Goal: Information Seeking & Learning: Learn about a topic

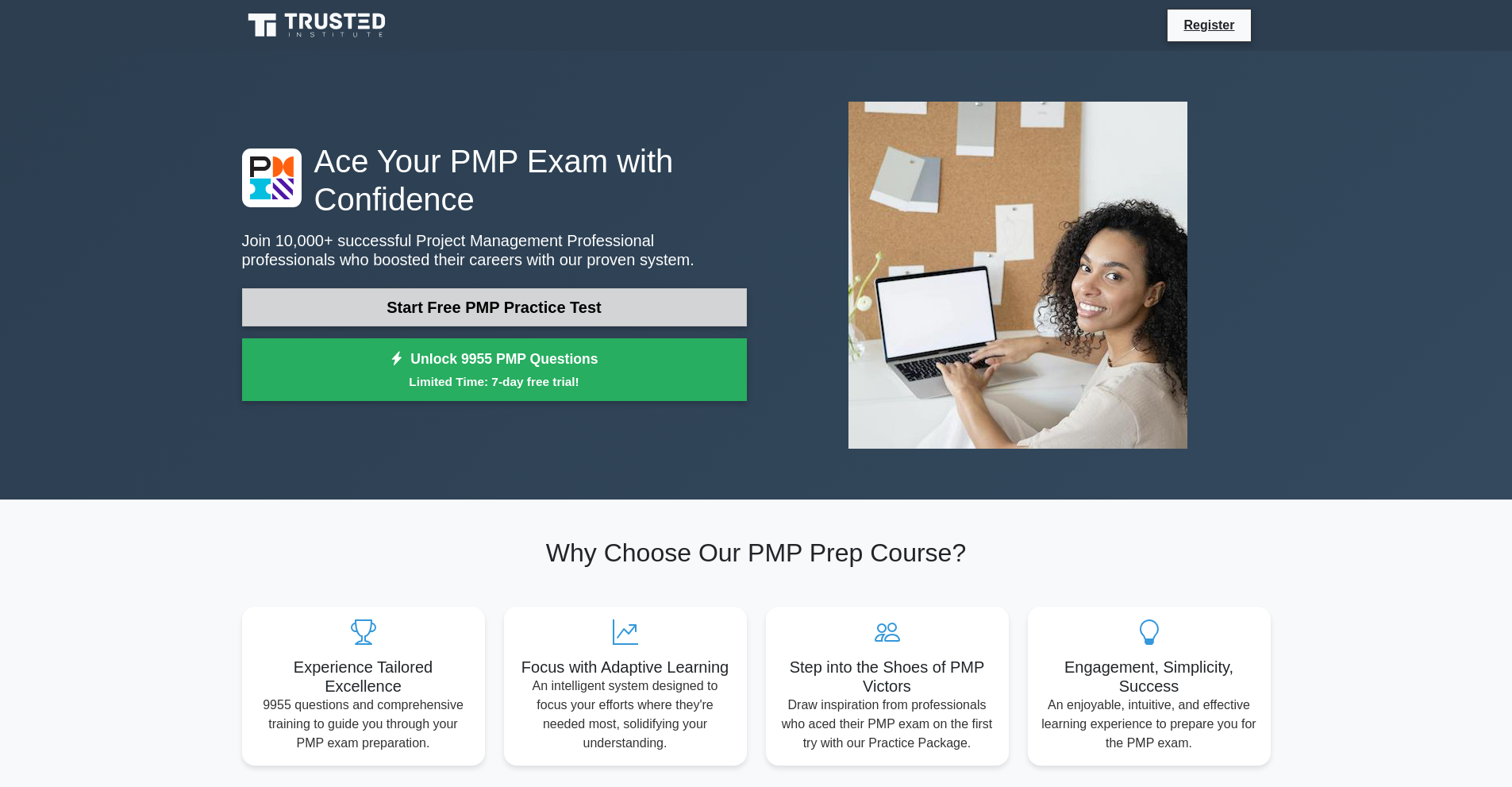
click at [507, 308] on link "Start Free PMP Practice Test" at bounding box center [494, 308] width 505 height 38
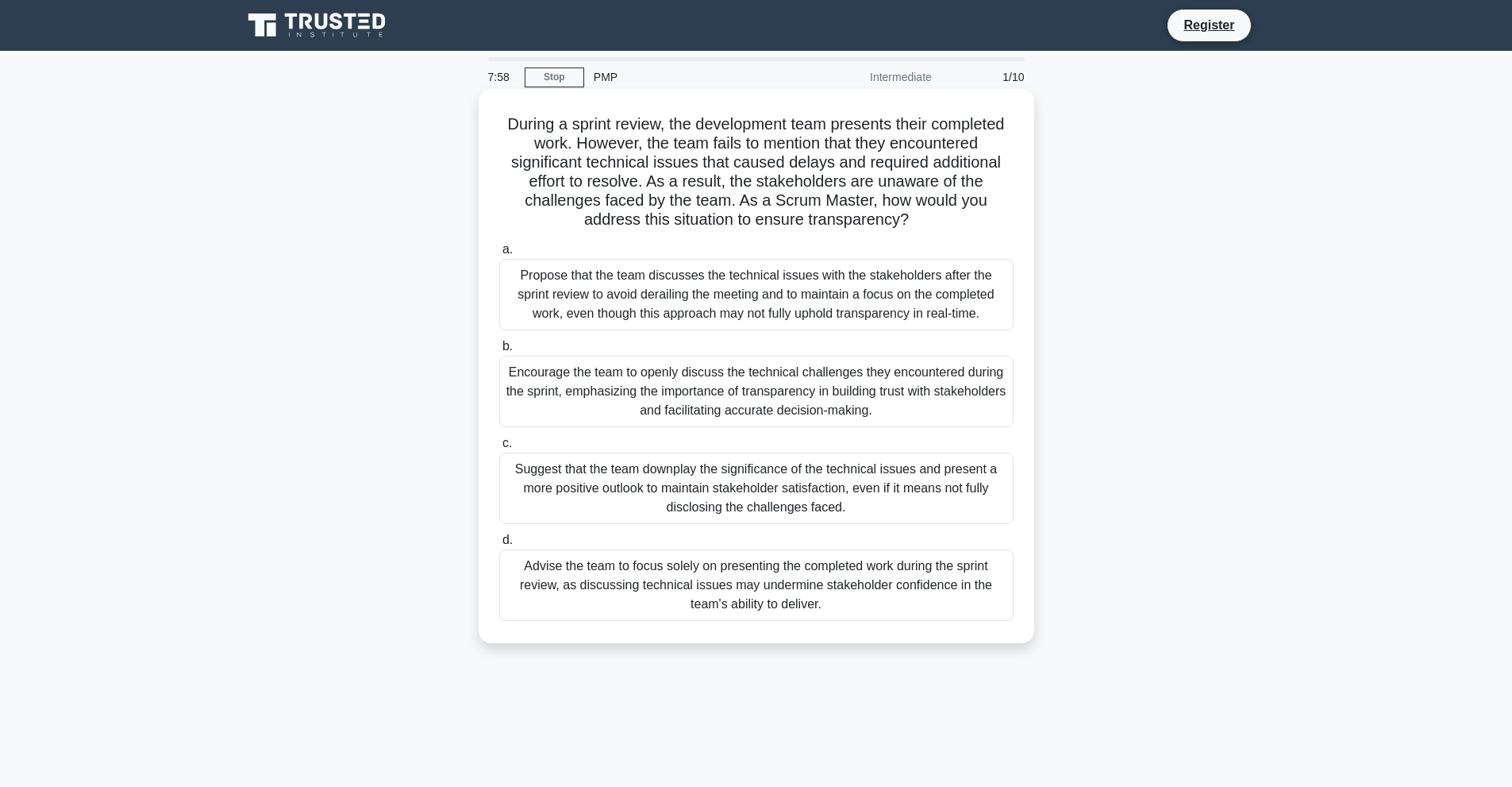
click at [748, 413] on div "Encourage the team to openly discuss the technical challenges they encountered …" at bounding box center [756, 391] width 514 height 72
click at [499, 351] on input "b. Encourage the team to openly discuss the technical challenges they encounter…" at bounding box center [499, 346] width 0 height 10
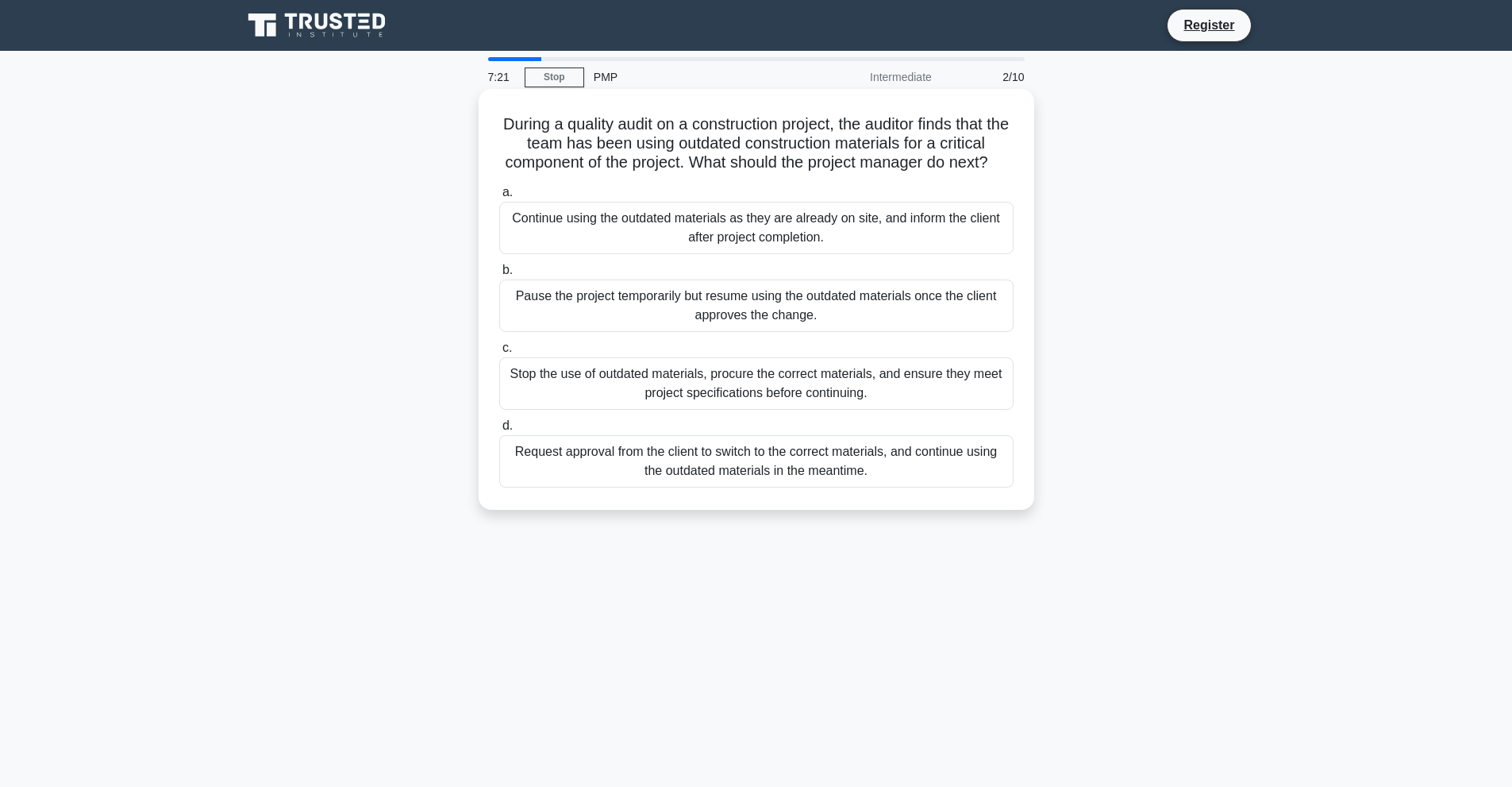
click at [797, 396] on div "Stop the use of outdated materials, procure the correct materials, and ensure t…" at bounding box center [756, 383] width 514 height 52
click at [499, 353] on input "c. Stop the use of outdated materials, procure the correct materials, and ensur…" at bounding box center [499, 347] width 0 height 10
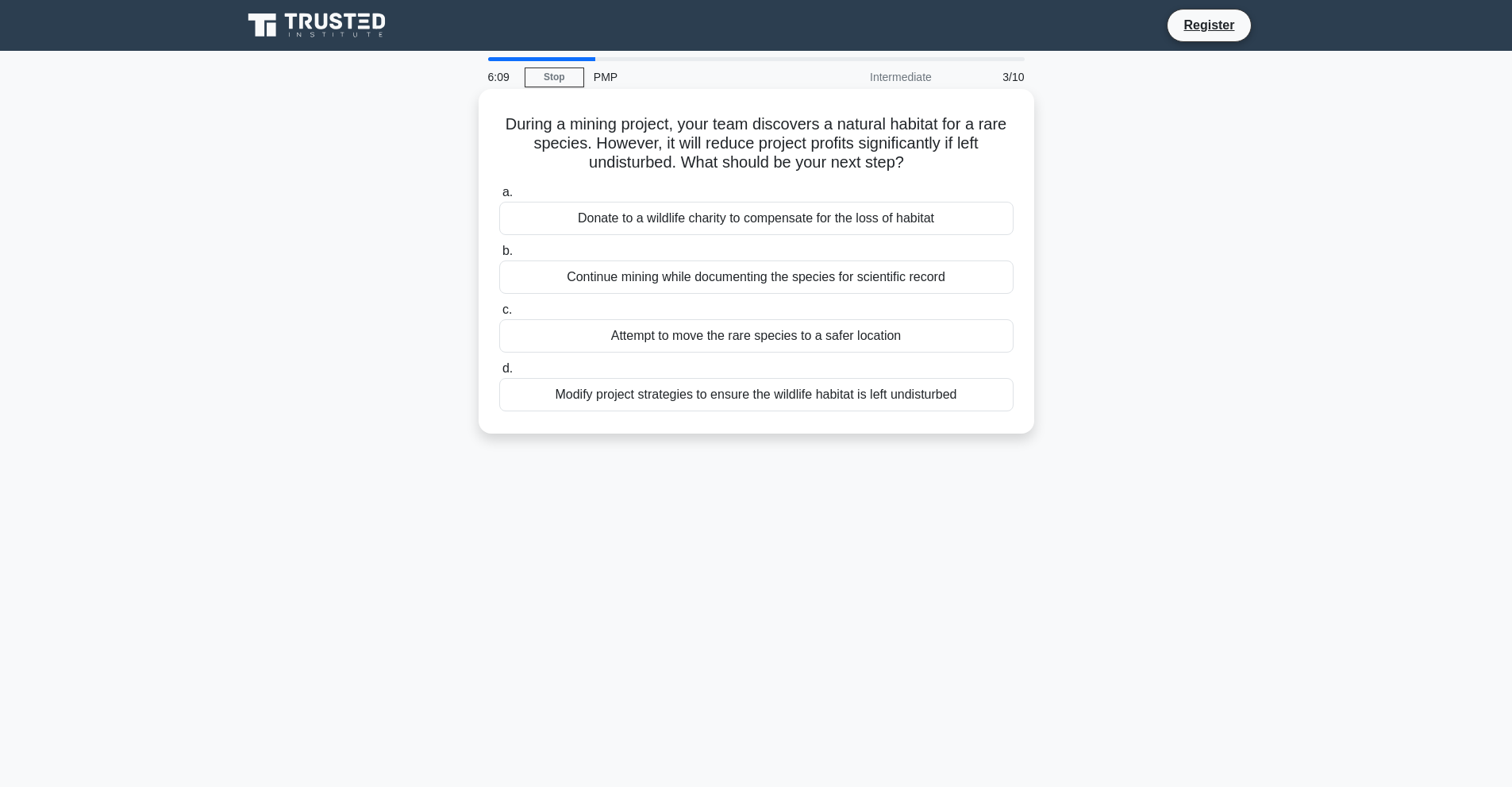
click at [784, 333] on div "Attempt to move the rare species to a safer location" at bounding box center [756, 335] width 514 height 33
click at [499, 315] on input "c. Attempt to move the rare species to a safer location" at bounding box center [499, 310] width 0 height 10
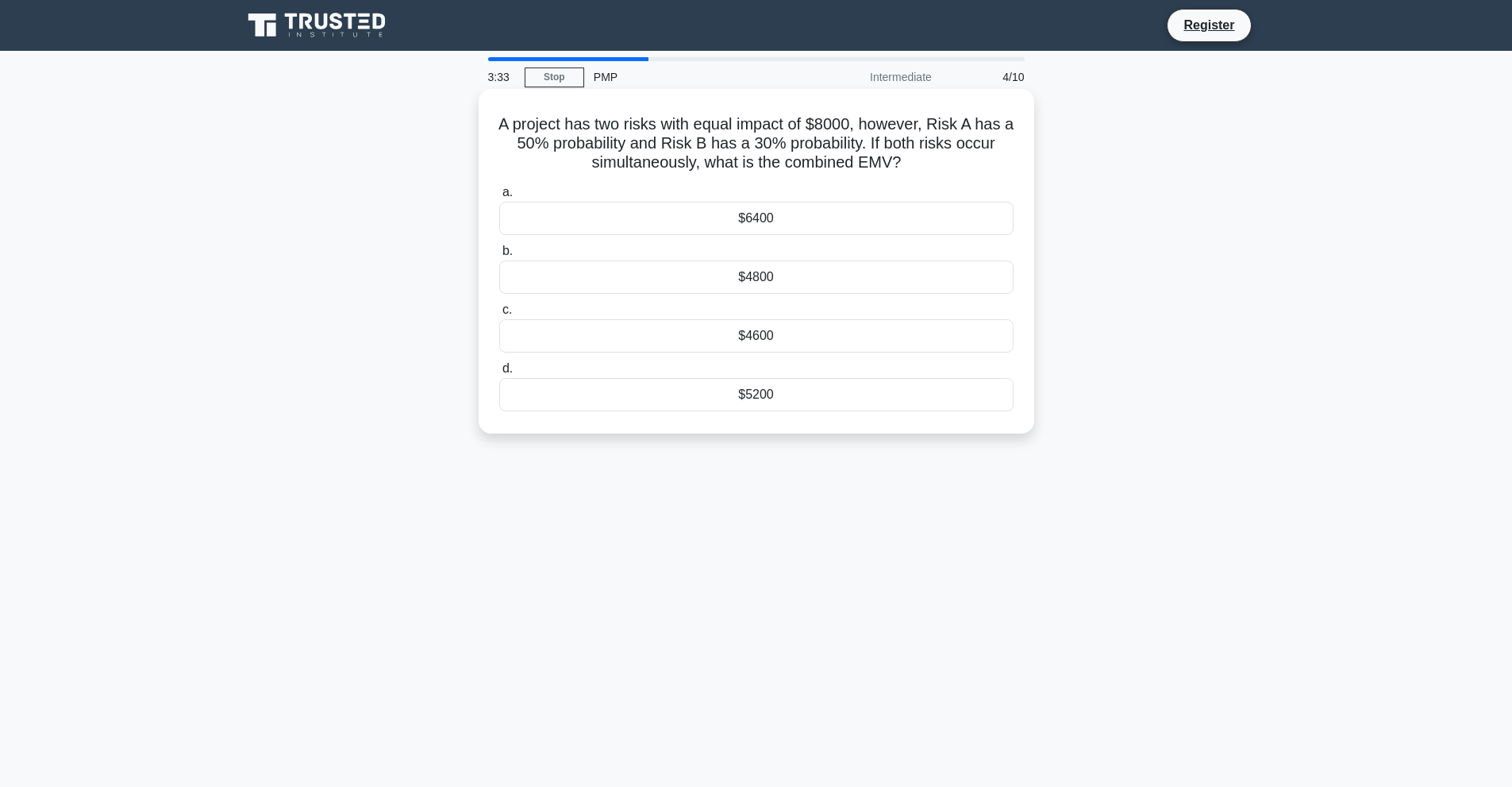
click at [851, 211] on div "$6400" at bounding box center [756, 219] width 514 height 33
click at [499, 198] on input "a. $6400" at bounding box center [499, 192] width 0 height 10
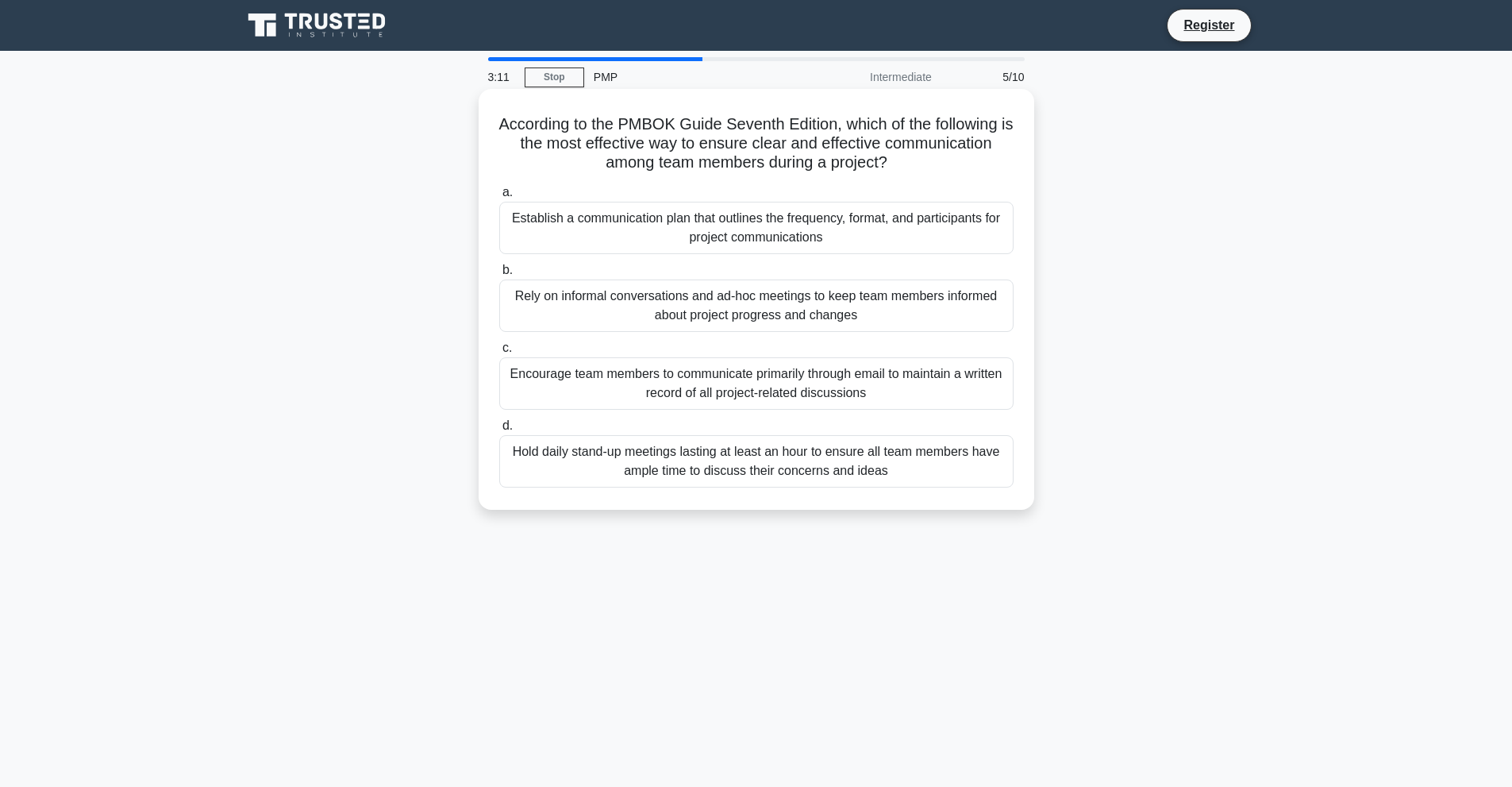
click at [704, 221] on div "Establish a communication plan that outlines the frequency, format, and partici…" at bounding box center [756, 228] width 514 height 52
click at [644, 235] on div "Establish a communication plan that outlines the frequency, format, and partici…" at bounding box center [756, 228] width 514 height 52
click at [499, 198] on input "a. Establish a communication plan that outlines the frequency, format, and part…" at bounding box center [499, 192] width 0 height 10
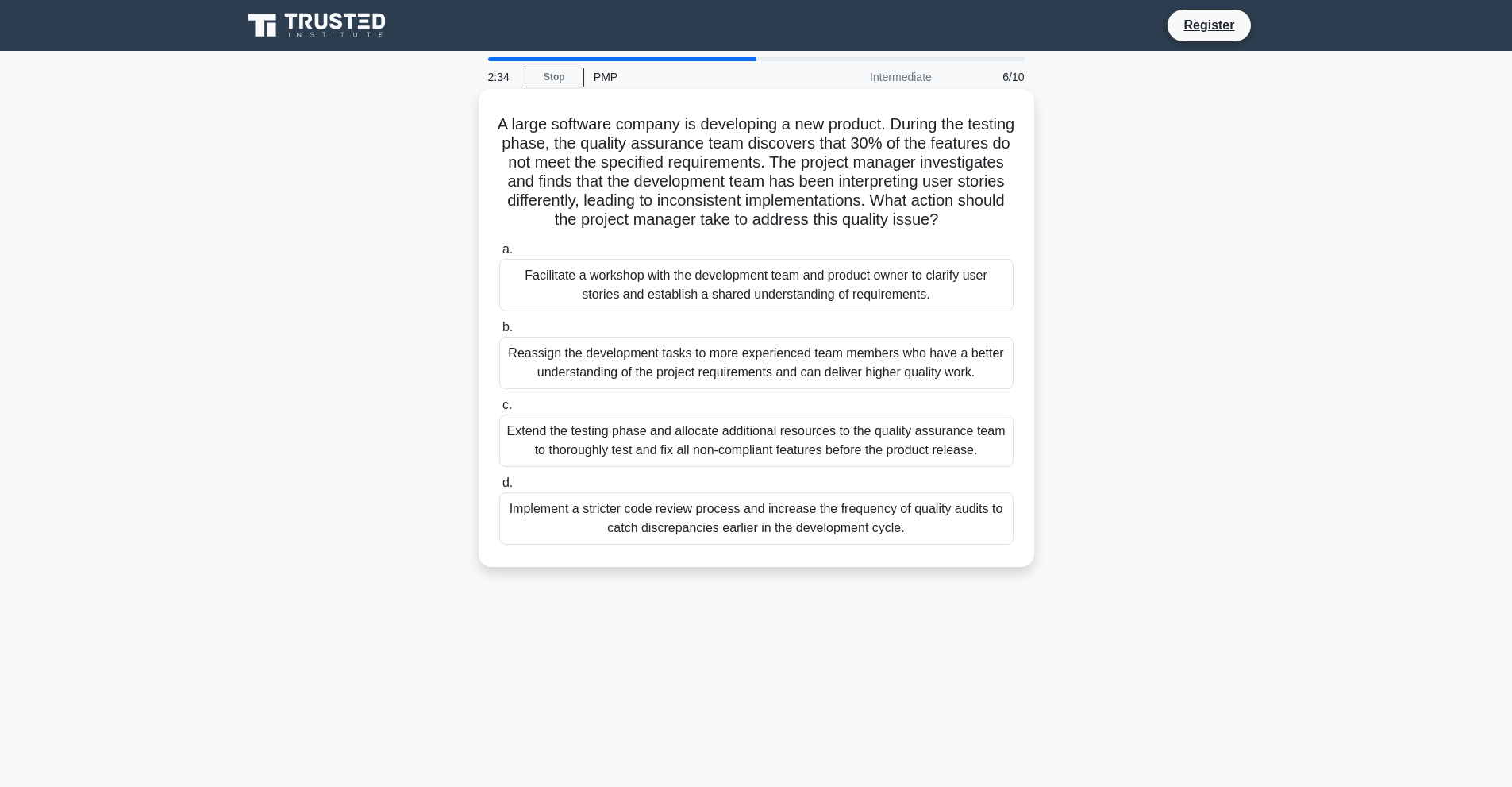
click at [745, 449] on div "Extend the testing phase and allocate additional resources to the quality assur…" at bounding box center [756, 440] width 514 height 52
click at [499, 410] on input "c. Extend the testing phase and allocate additional resources to the quality as…" at bounding box center [499, 405] width 0 height 10
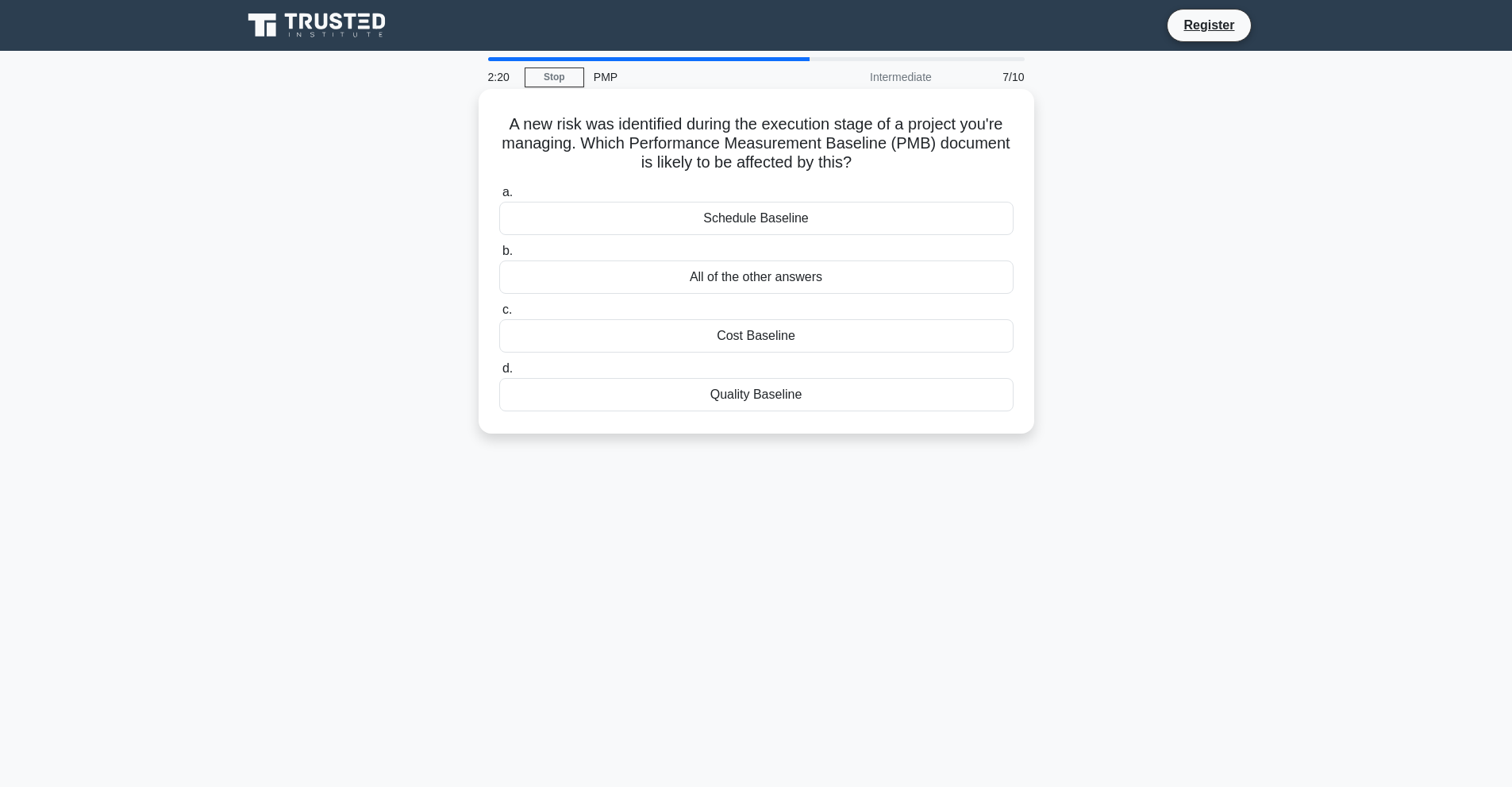
click at [772, 281] on div "All of the other answers" at bounding box center [756, 277] width 514 height 33
click at [499, 257] on input "b. All of the other answers" at bounding box center [499, 251] width 0 height 10
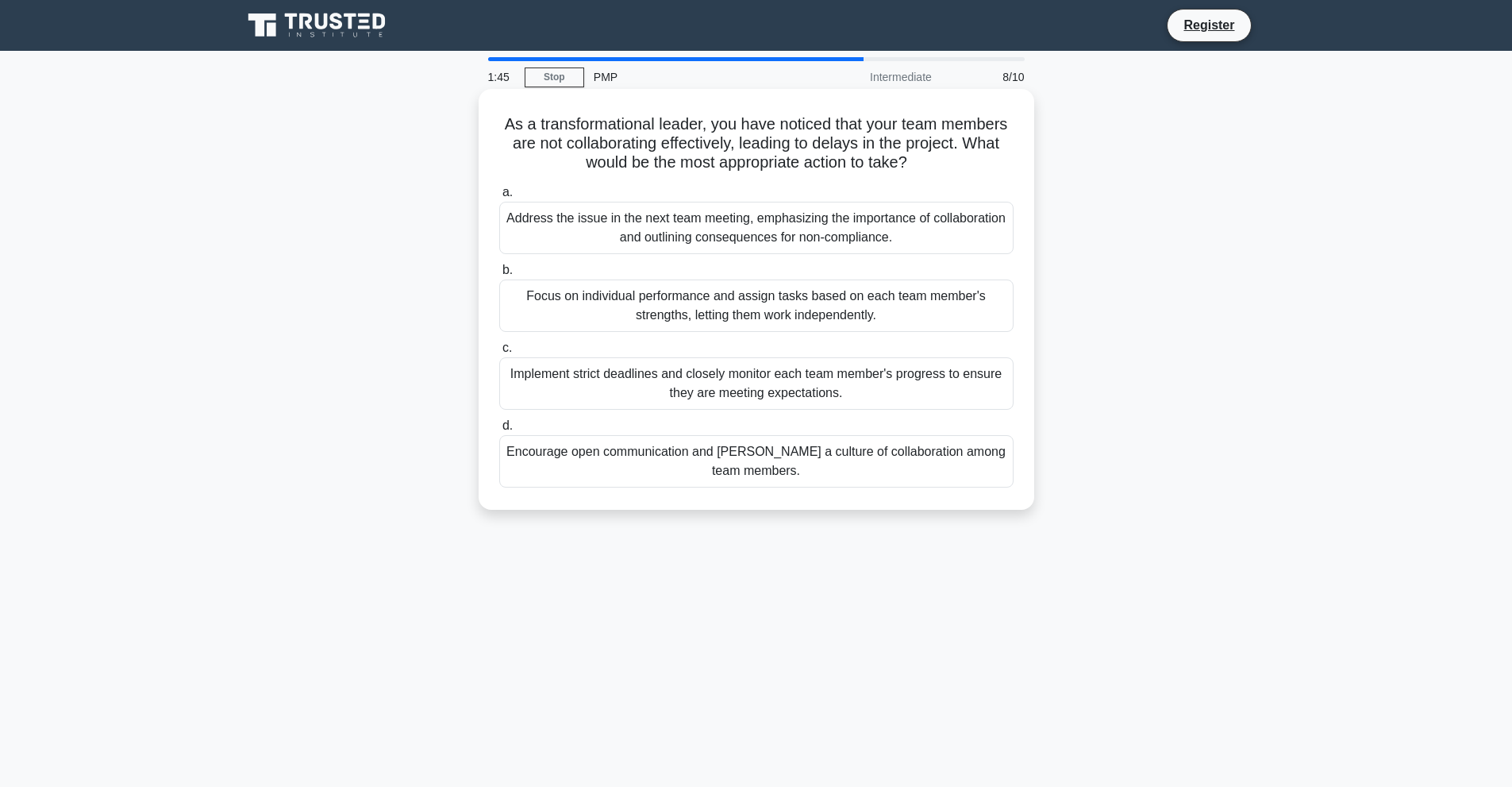
click at [792, 223] on div "Address the issue in the next team meeting, emphasizing the importance of colla…" at bounding box center [756, 228] width 514 height 52
click at [499, 198] on input "a. Address the issue in the next team meeting, emphasizing the importance of co…" at bounding box center [499, 192] width 0 height 10
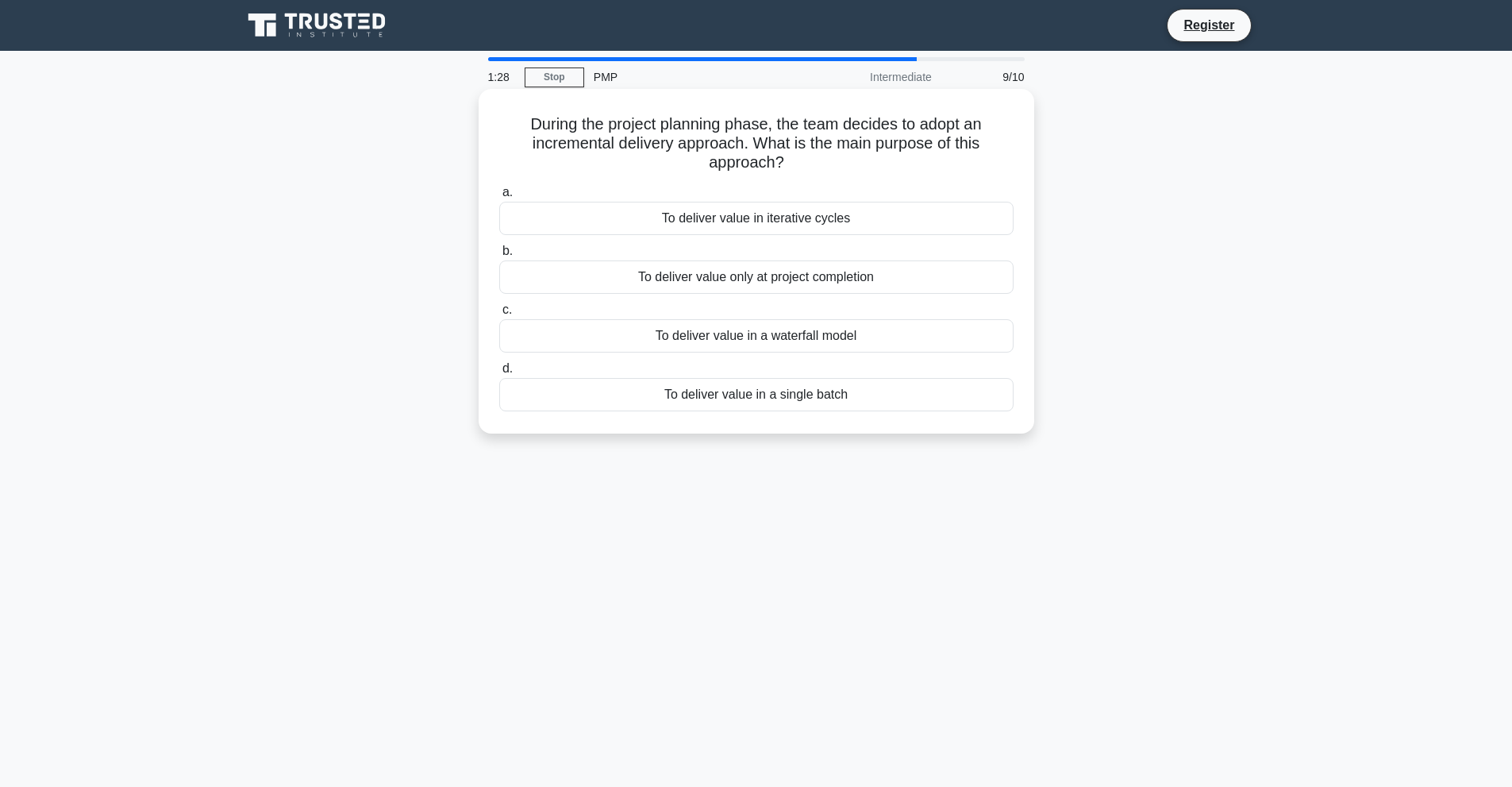
click at [820, 346] on div "To deliver value in a waterfall model" at bounding box center [756, 335] width 514 height 33
click at [499, 315] on input "c. To deliver value in a waterfall model" at bounding box center [499, 310] width 0 height 10
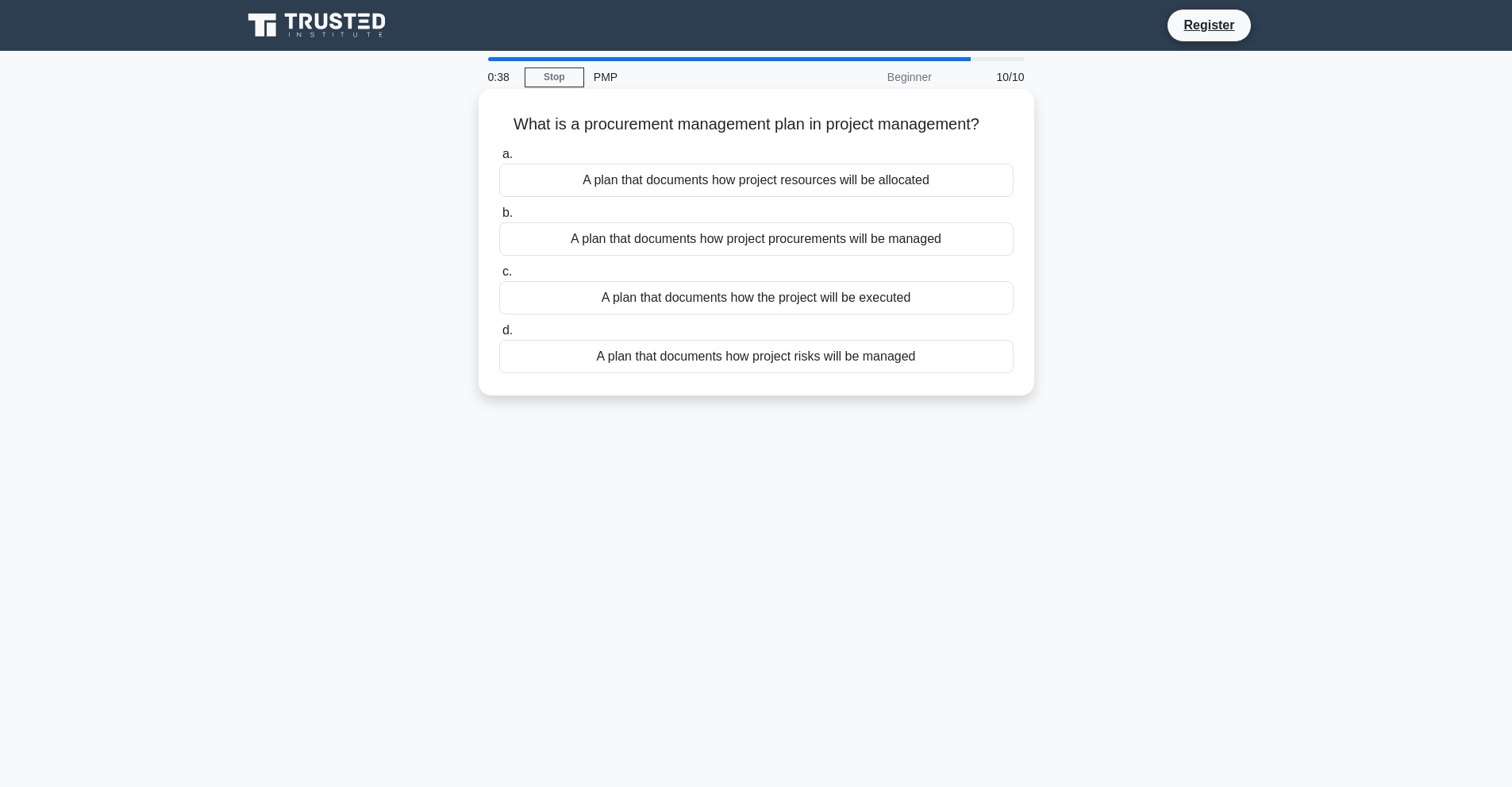
click at [808, 250] on div "A plan that documents how project procurements will be managed" at bounding box center [756, 239] width 514 height 33
click at [499, 219] on input "b. A plan that documents how project procurements will be managed" at bounding box center [499, 213] width 0 height 10
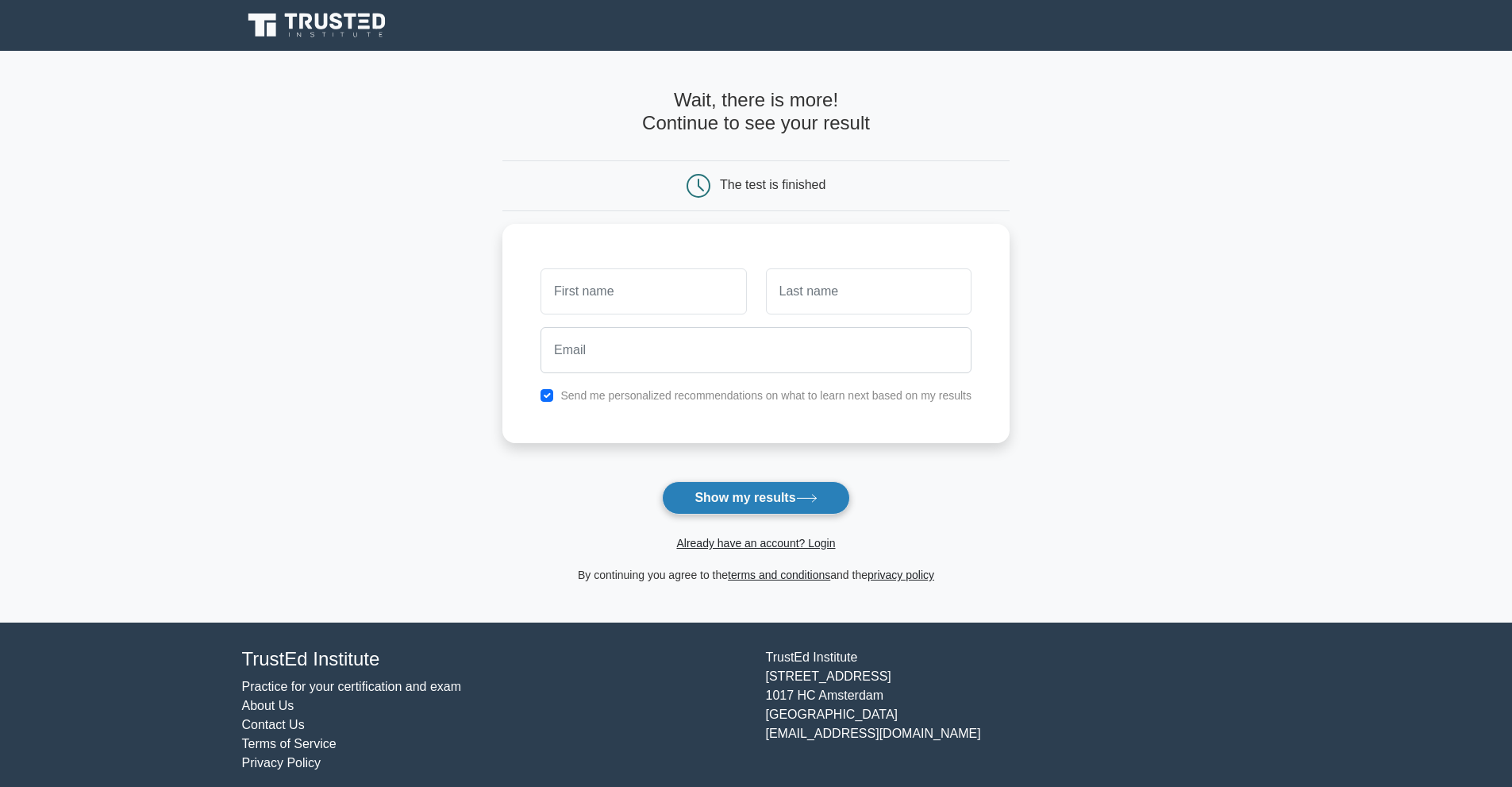
drag, startPoint x: 773, startPoint y: 485, endPoint x: 773, endPoint y: 494, distance: 9.0
click at [773, 494] on button "Show my results" at bounding box center [756, 498] width 188 height 33
click at [773, 496] on button "Show my results" at bounding box center [756, 498] width 188 height 33
click at [772, 496] on button "Show my results" at bounding box center [756, 498] width 188 height 33
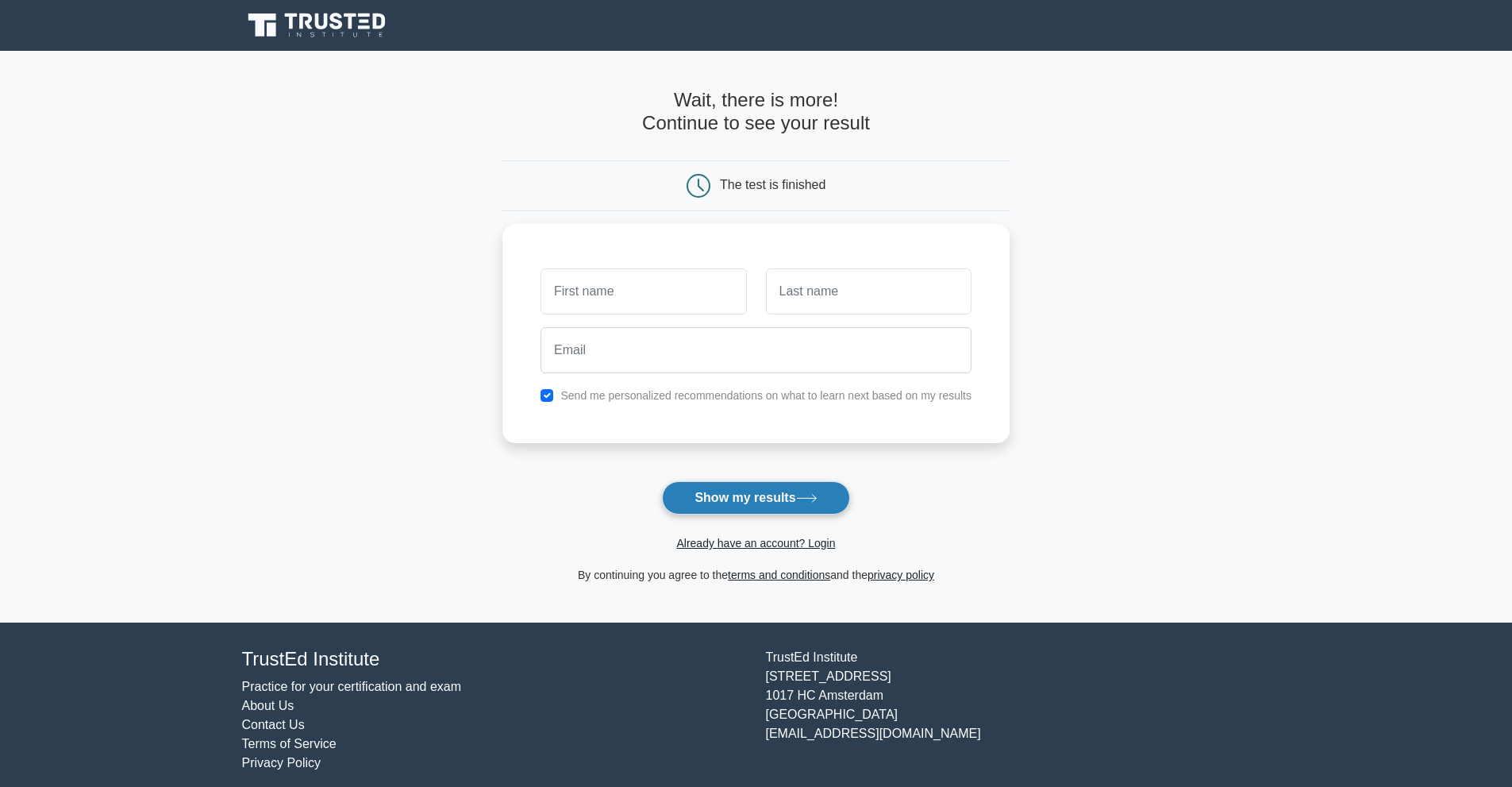
click at [771, 497] on button "Show my results" at bounding box center [756, 498] width 188 height 33
click at [685, 272] on input "text" at bounding box center [643, 288] width 206 height 46
click at [683, 285] on input "text" at bounding box center [643, 288] width 206 height 46
click at [682, 292] on input "text" at bounding box center [643, 288] width 206 height 46
type input "sdad"
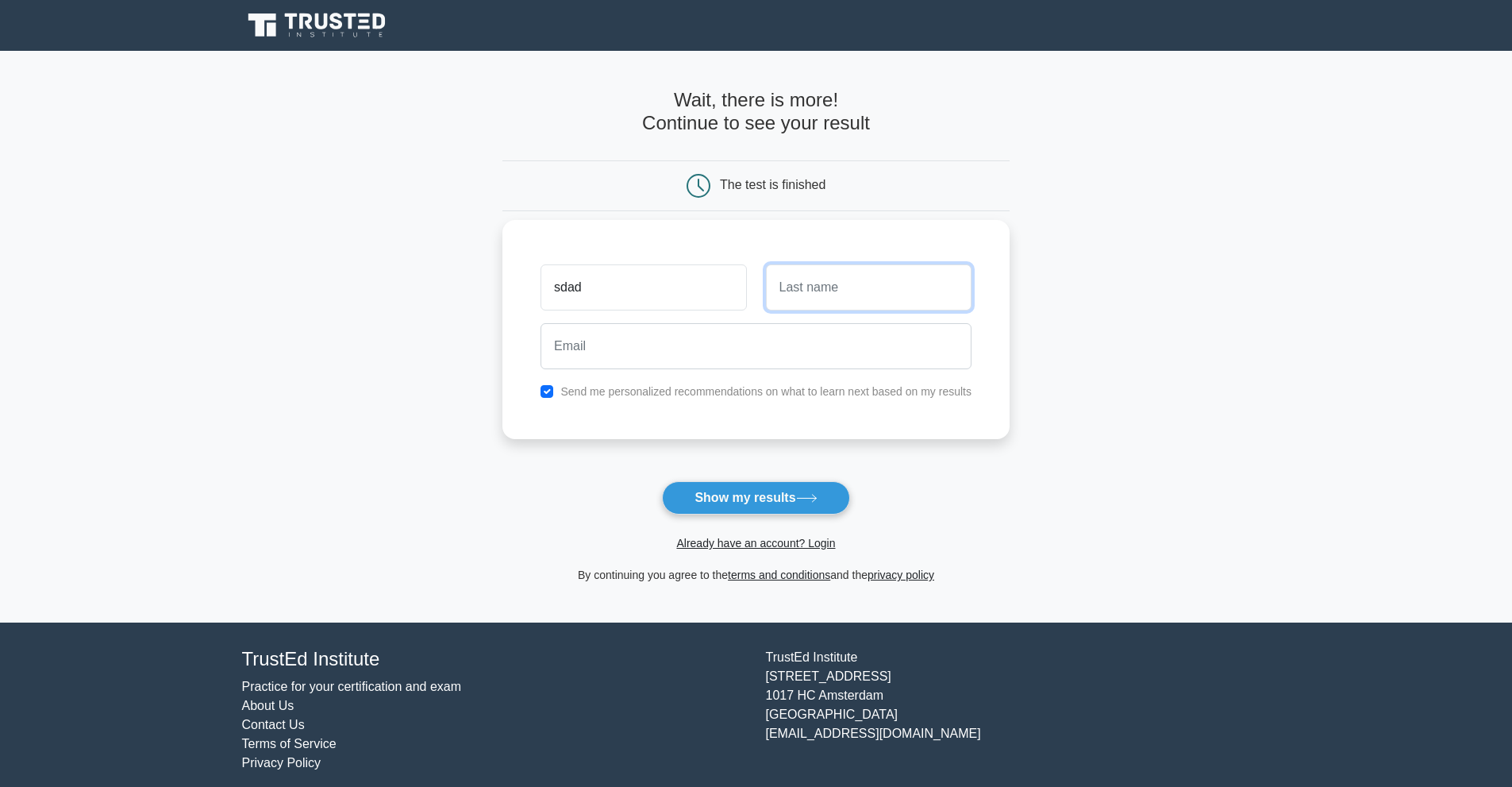
click at [813, 301] on input "text" at bounding box center [868, 288] width 206 height 46
type input "asdasda"
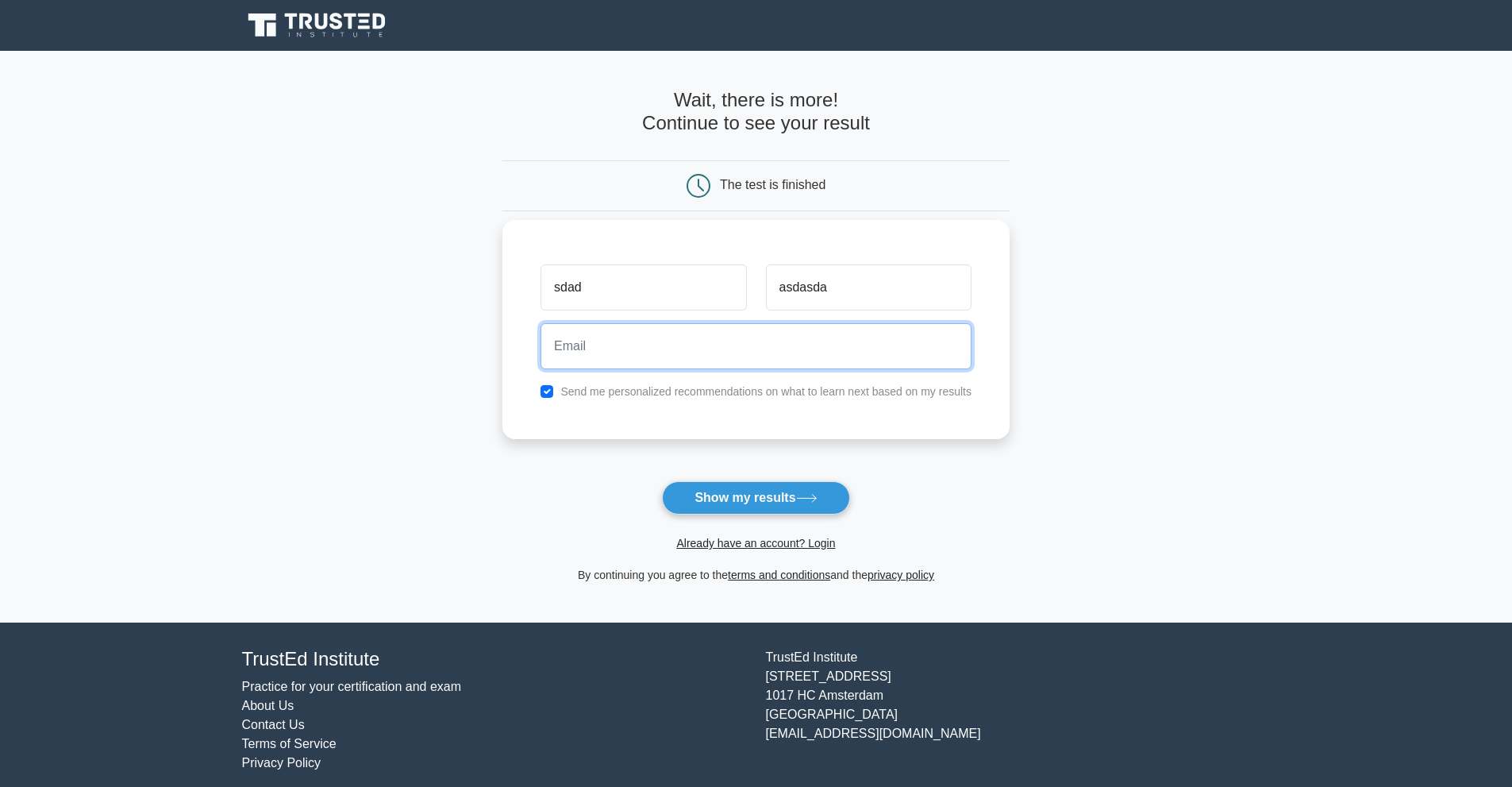
drag, startPoint x: 716, startPoint y: 354, endPoint x: 715, endPoint y: 366, distance: 12.0
click at [713, 359] on input "email" at bounding box center [756, 346] width 431 height 46
type input "asdadada@gmail.com"
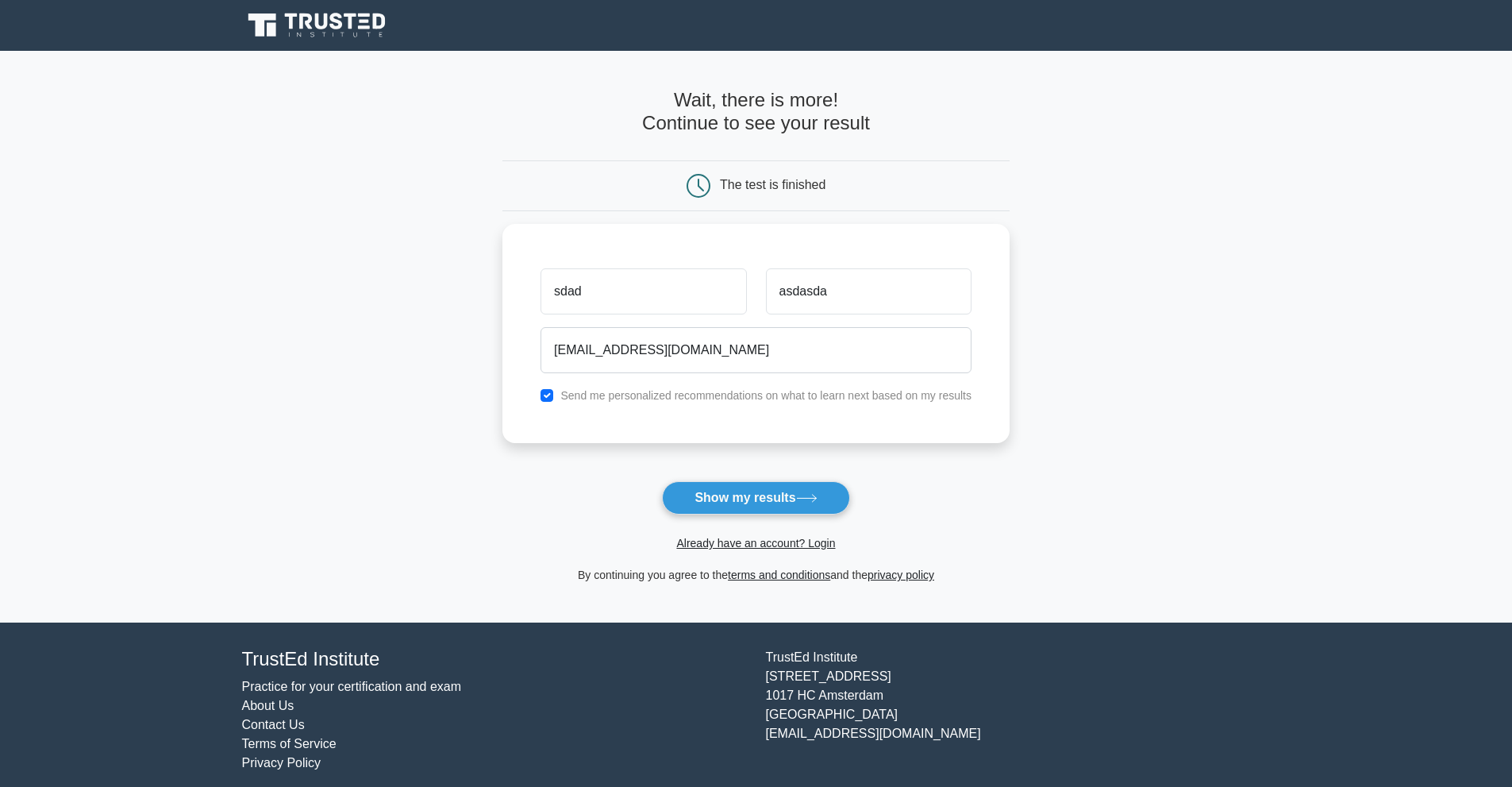
click at [742, 480] on form "Wait, there is more! Continue to see your result The test is finished sdad asda…" at bounding box center [756, 336] width 507 height 495
click at [742, 483] on button "Show my results" at bounding box center [756, 498] width 188 height 33
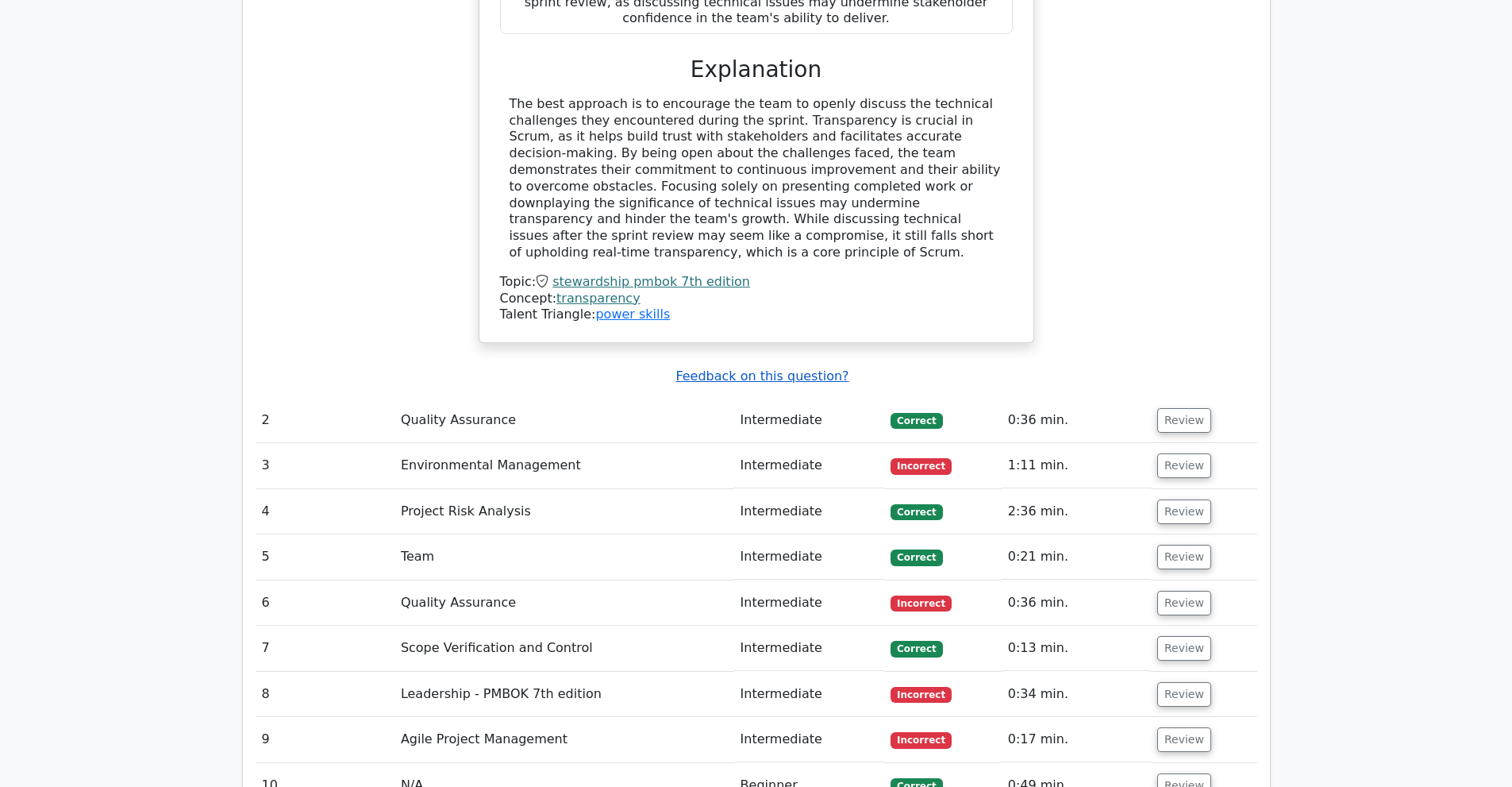
scroll to position [1985, 0]
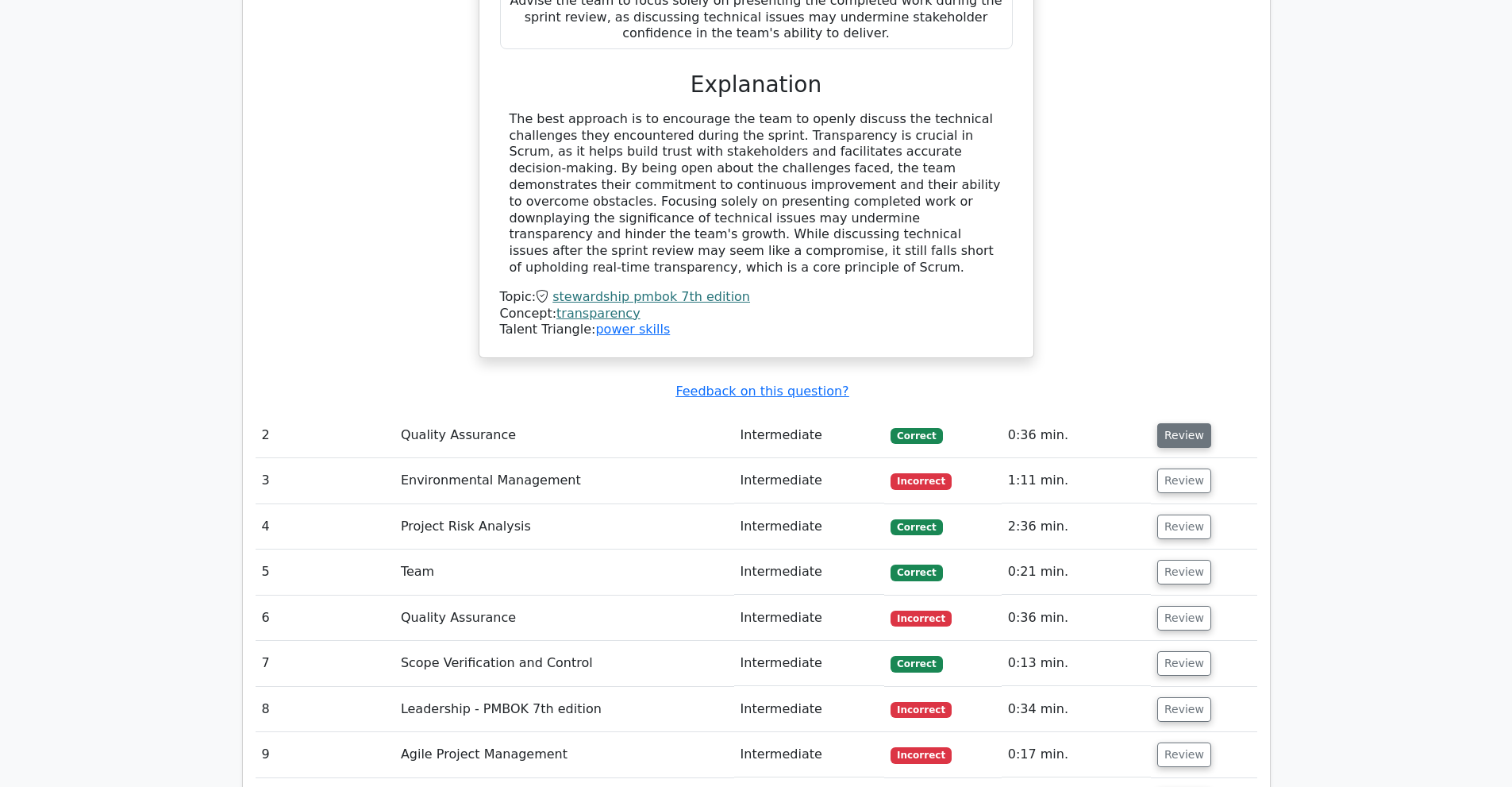
click at [1189, 423] on button "Review" at bounding box center [1184, 435] width 54 height 25
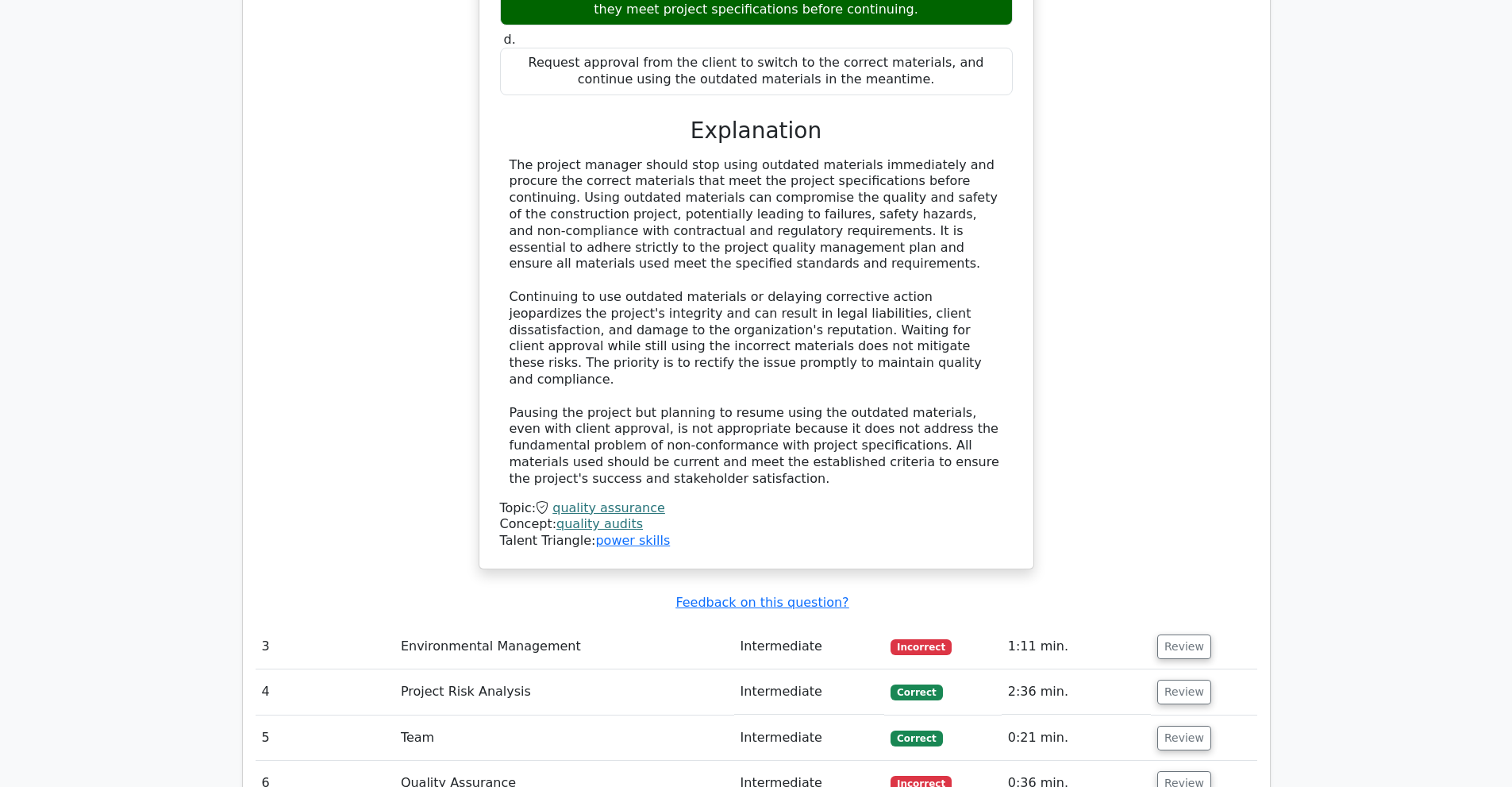
scroll to position [2779, 0]
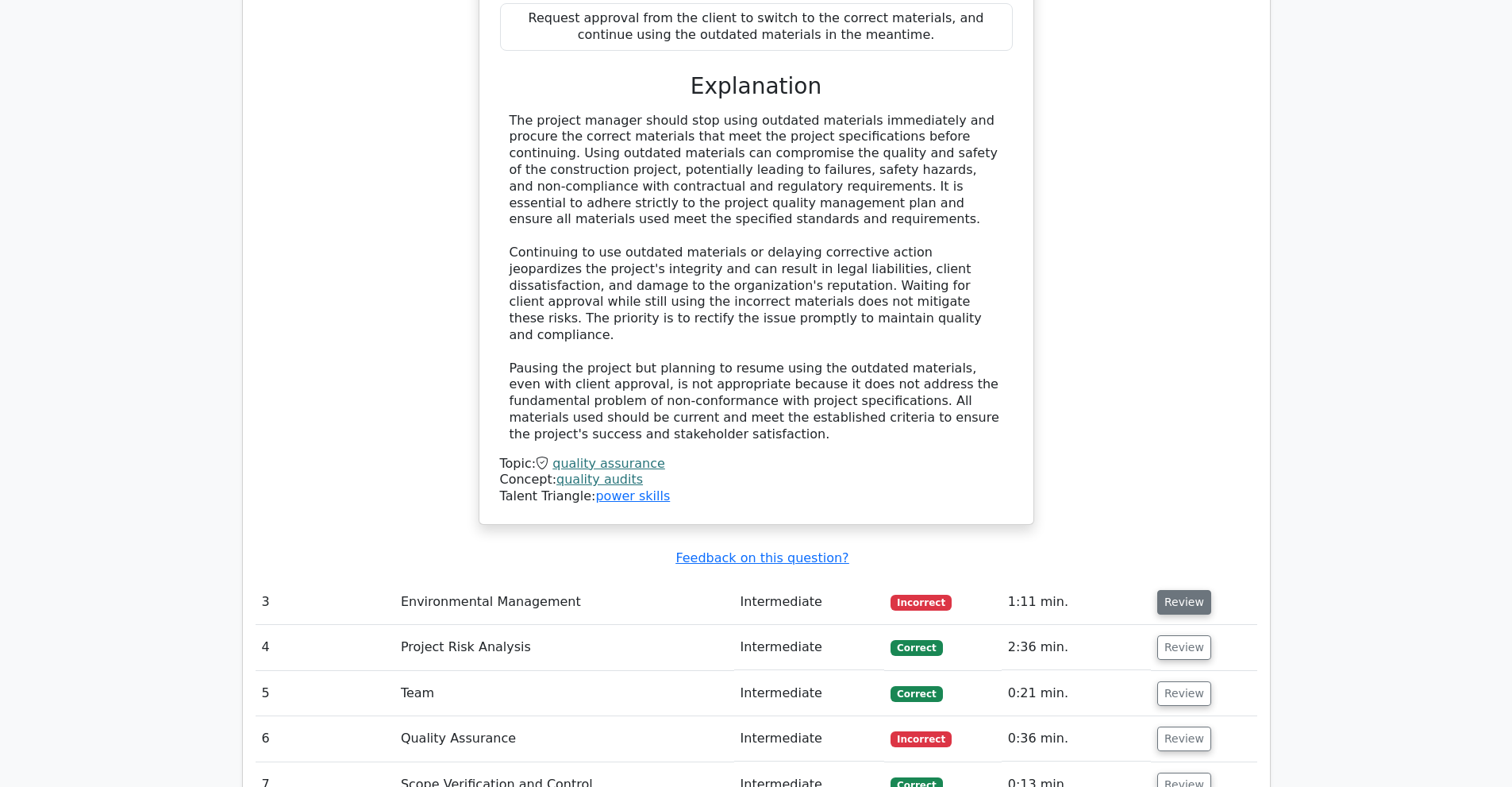
click at [1162, 590] on button "Review" at bounding box center [1184, 602] width 54 height 25
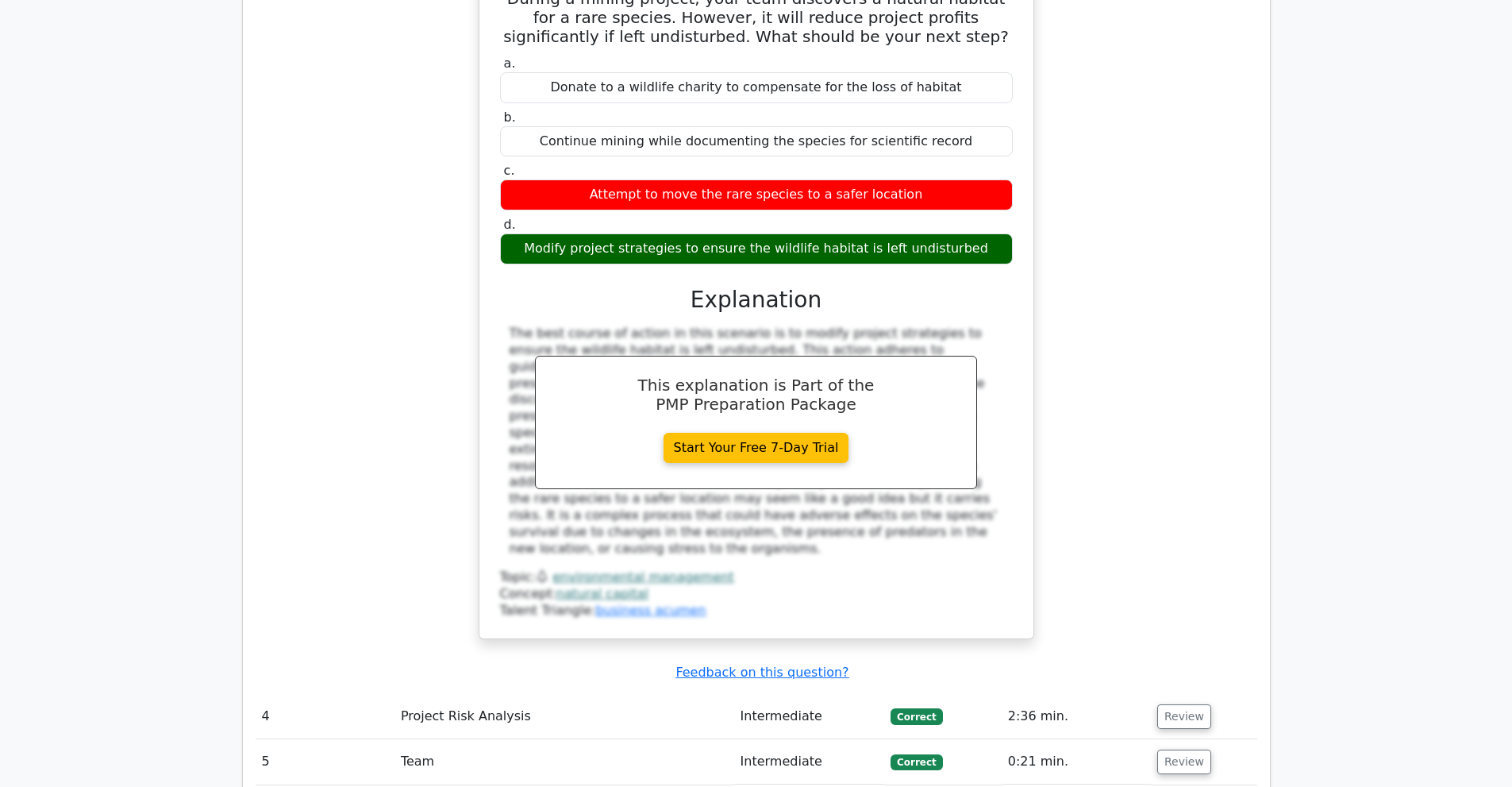
scroll to position [3493, 0]
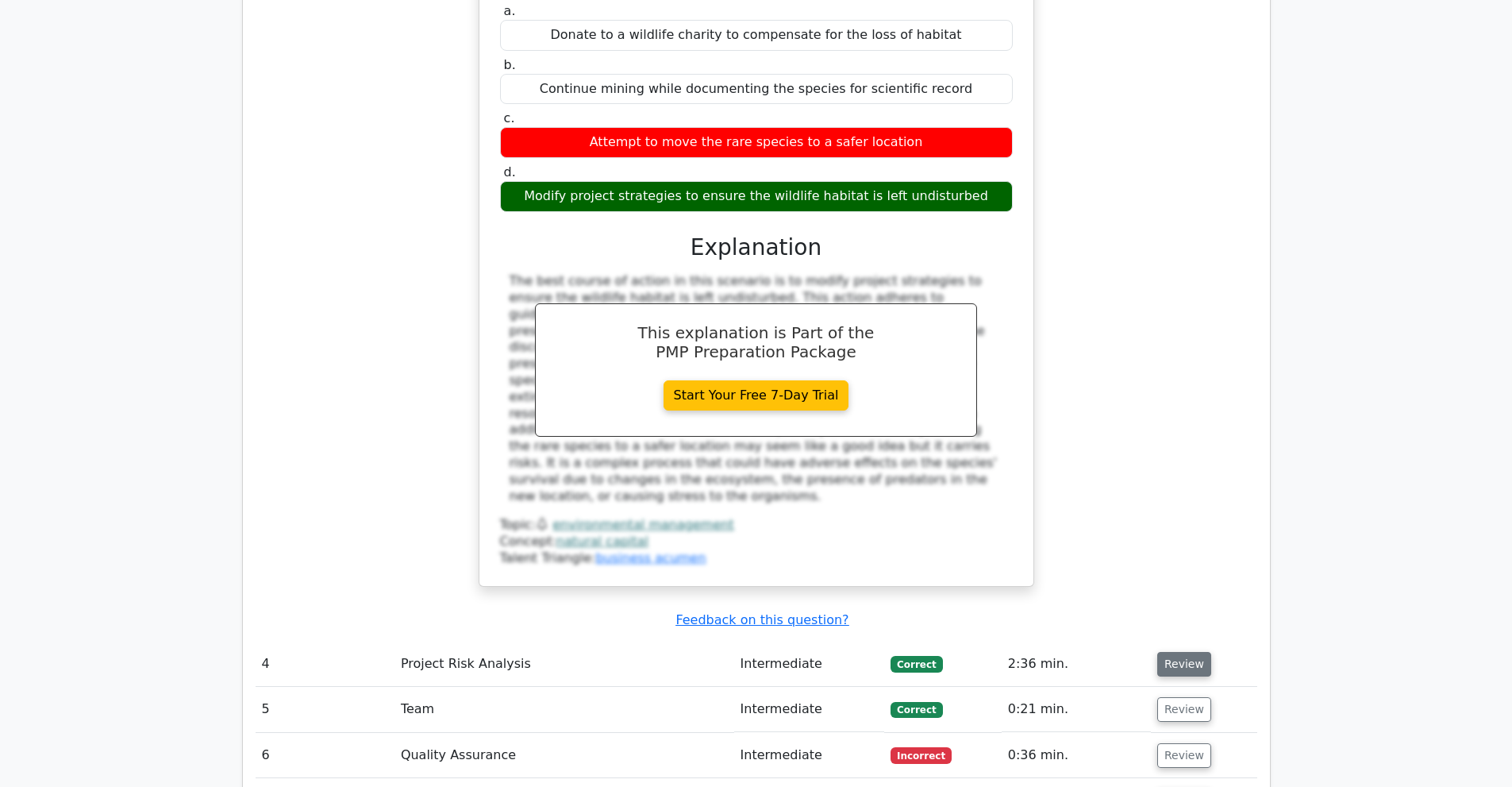
click at [1197, 652] on button "Review" at bounding box center [1184, 664] width 54 height 25
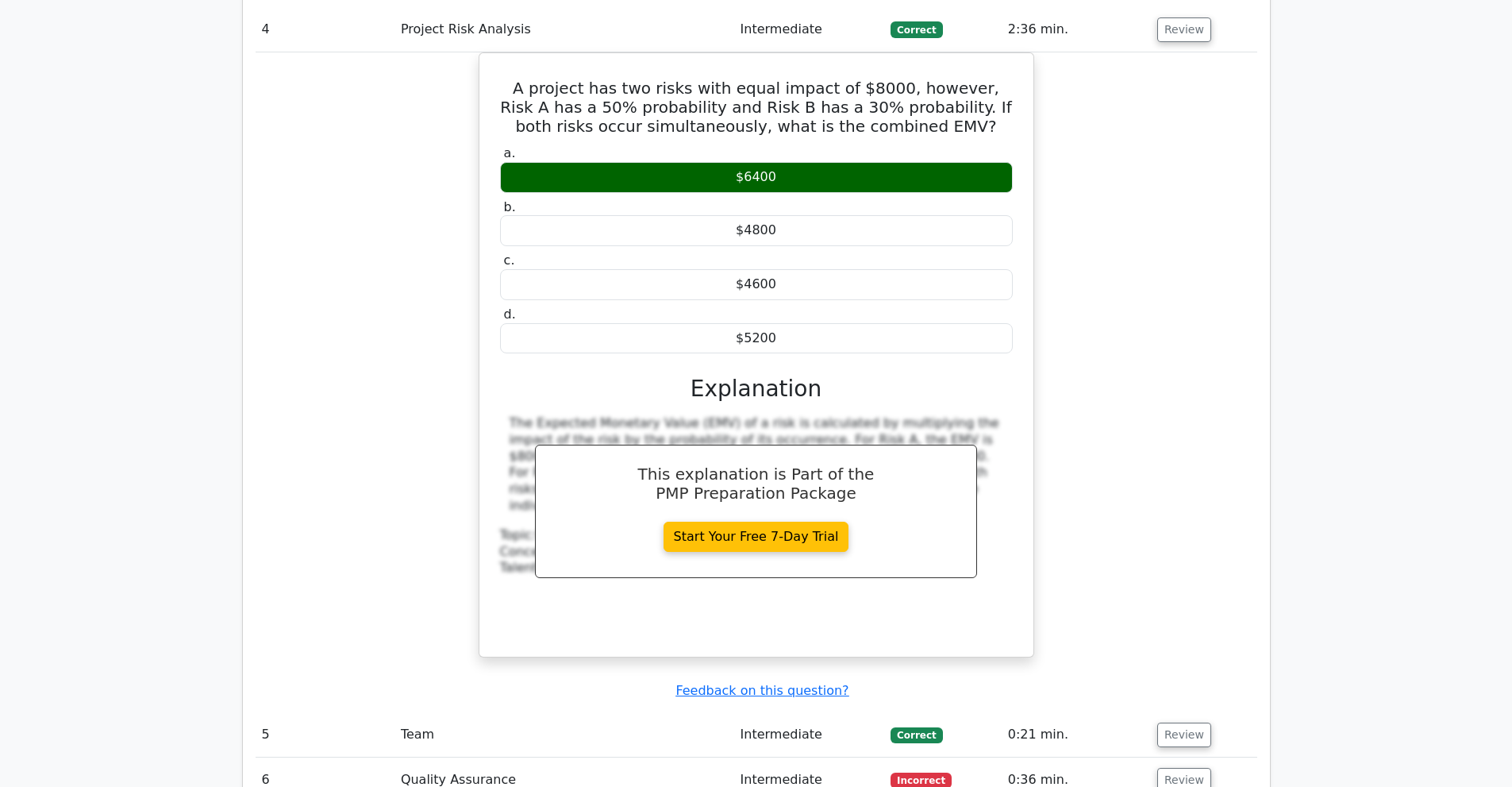
scroll to position [4128, 0]
click at [1162, 722] on button "Review" at bounding box center [1184, 734] width 54 height 25
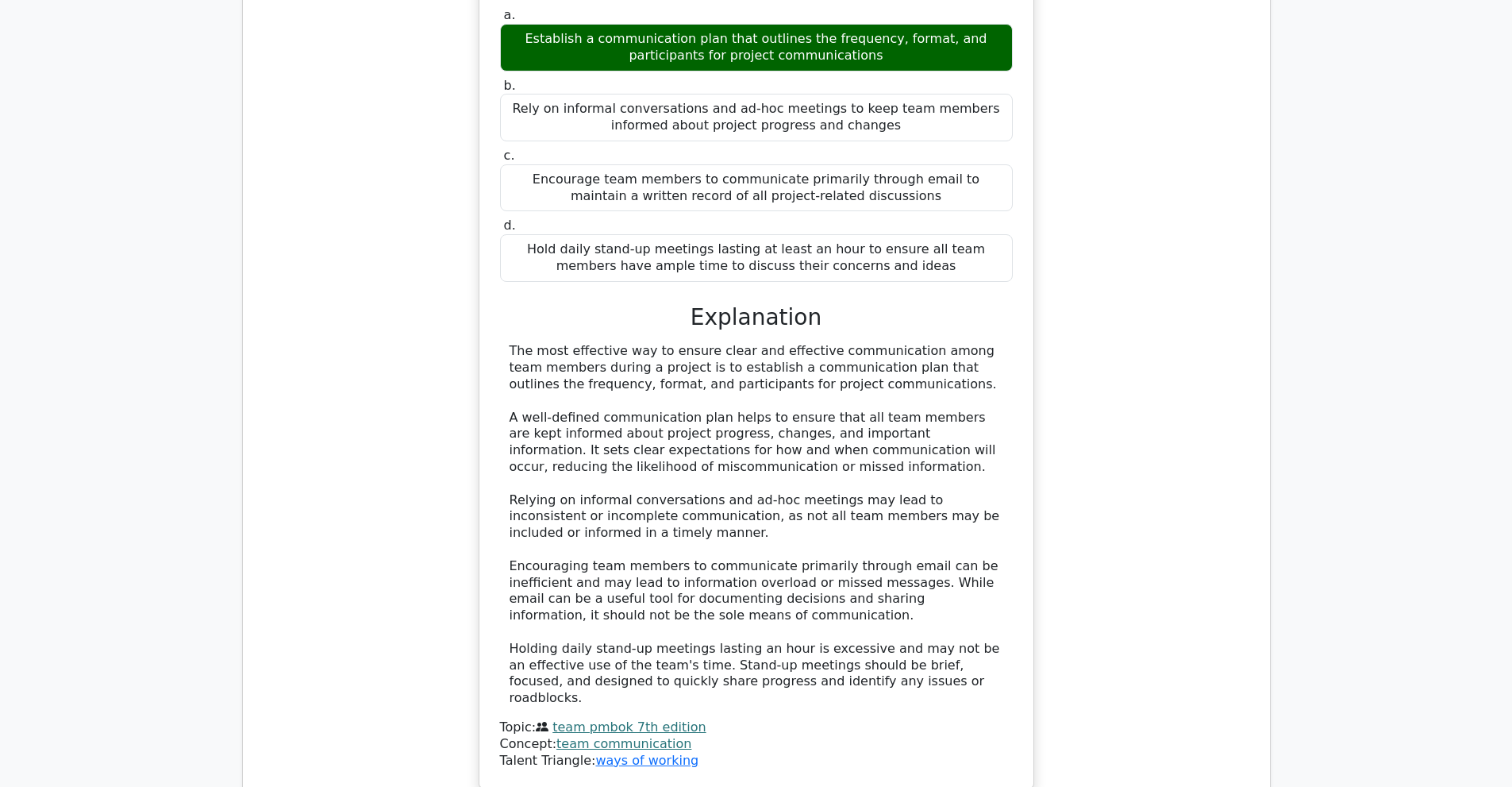
scroll to position [5320, 0]
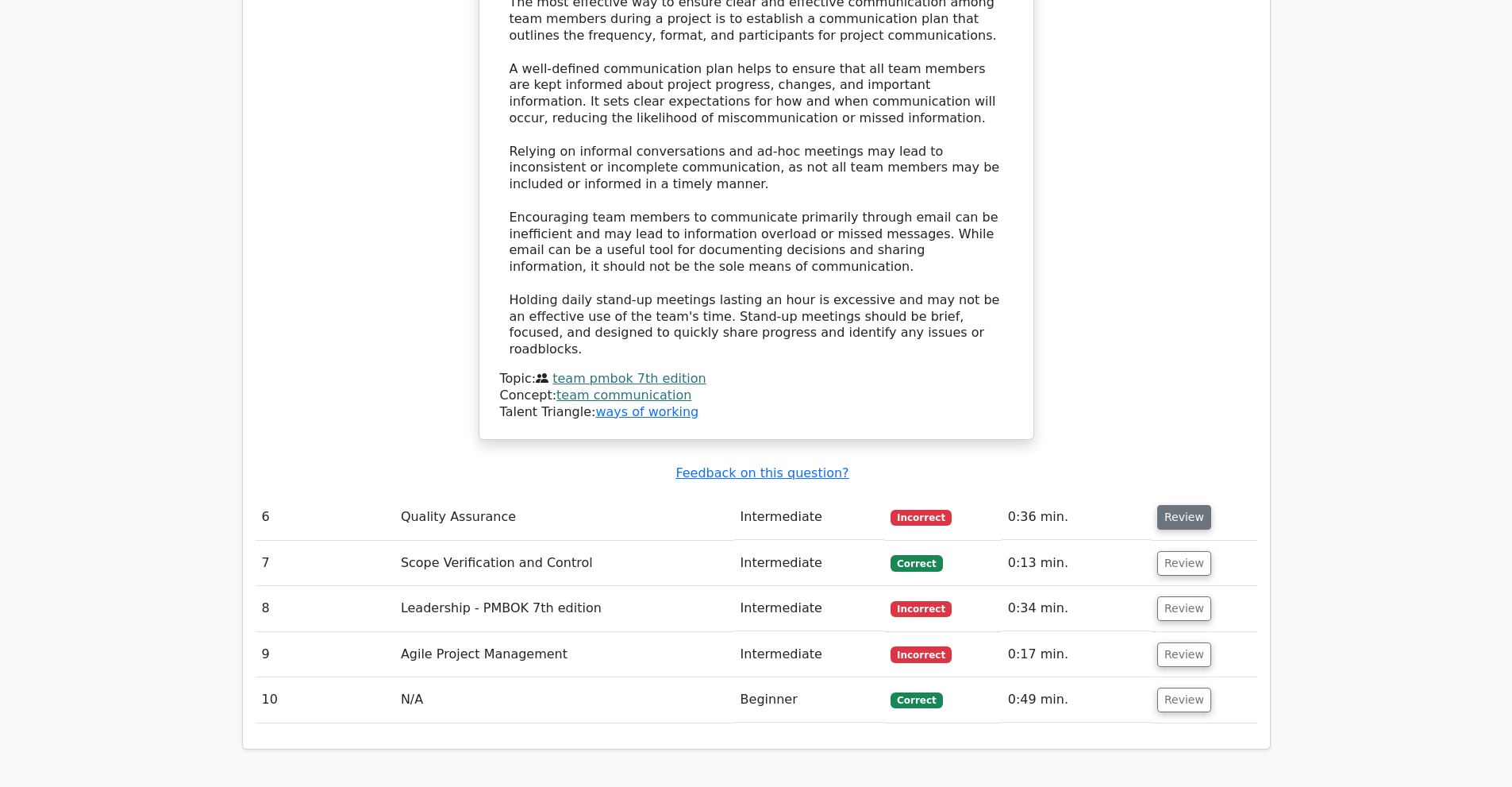
click at [1192, 505] on button "Review" at bounding box center [1184, 517] width 54 height 25
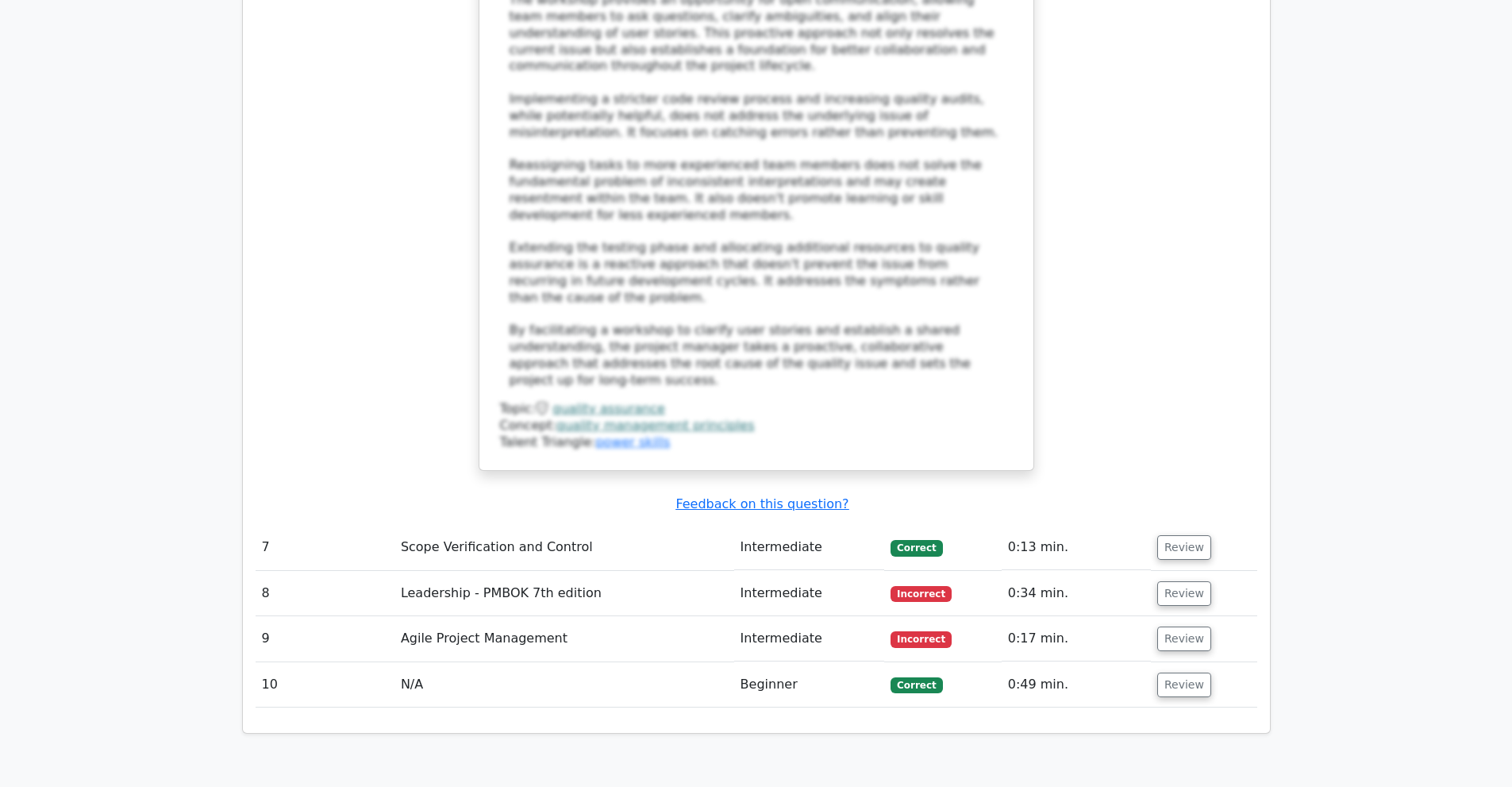
scroll to position [6590, 0]
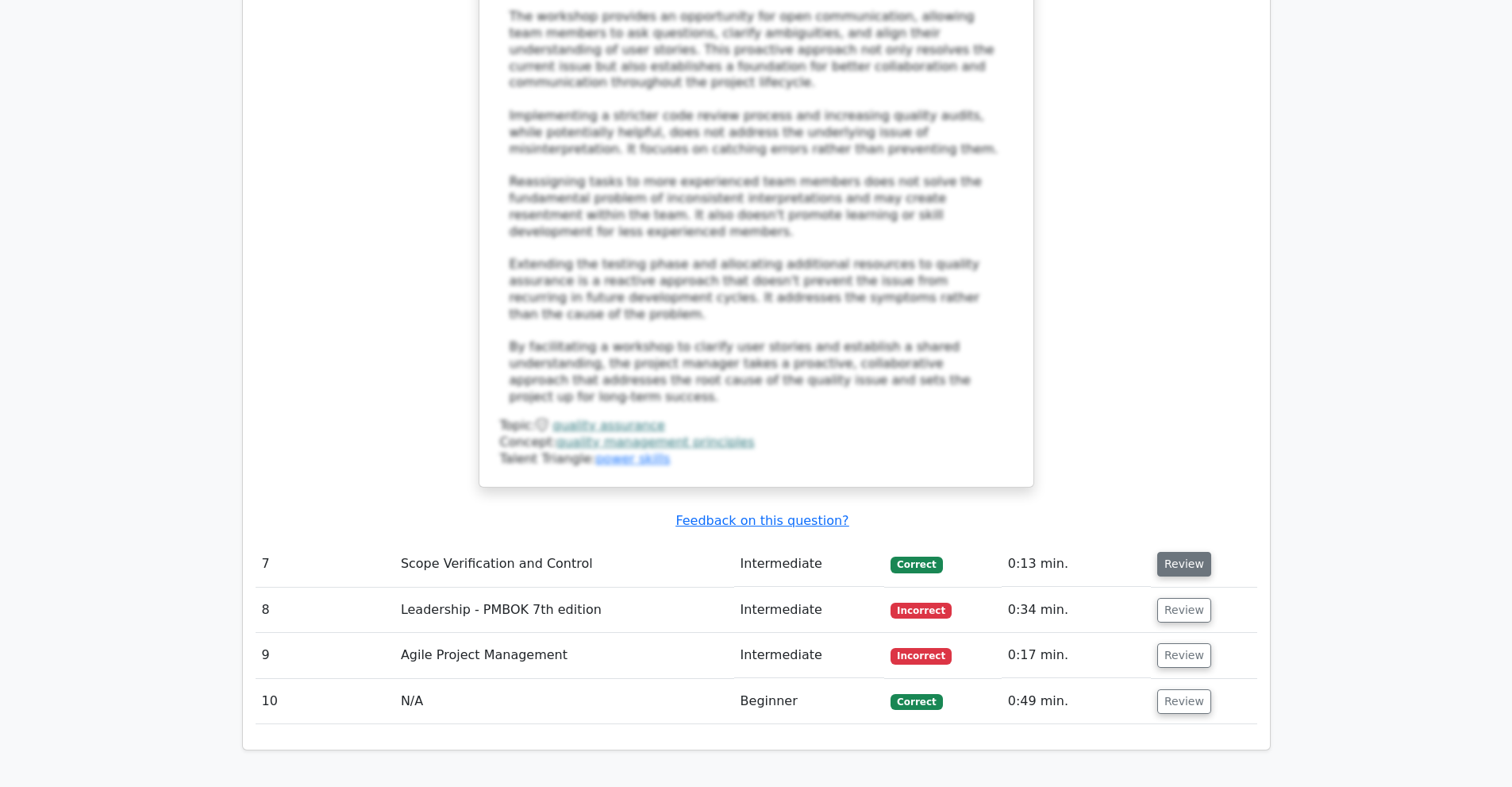
click at [1174, 552] on button "Review" at bounding box center [1184, 564] width 54 height 25
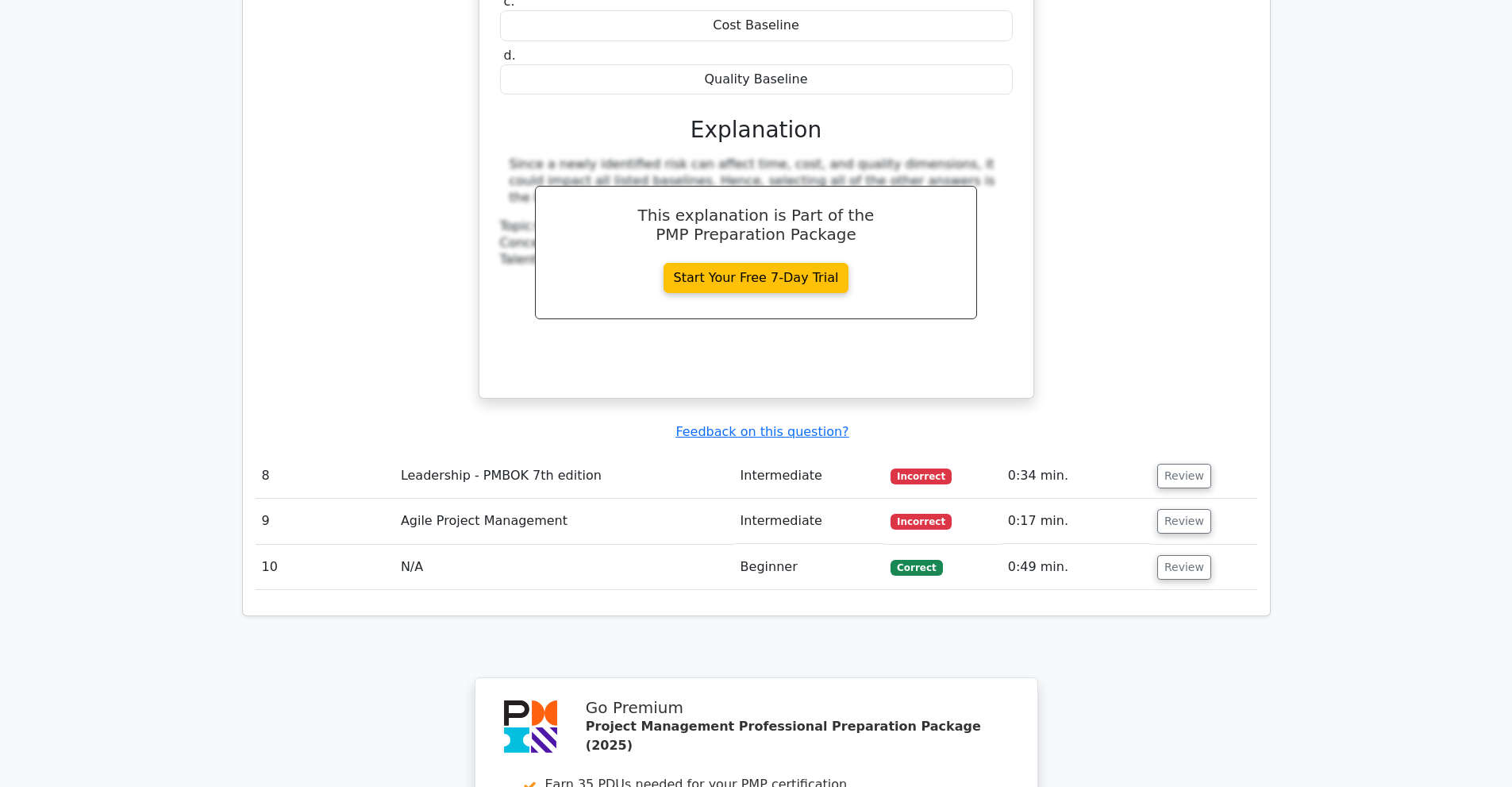
scroll to position [7304, 0]
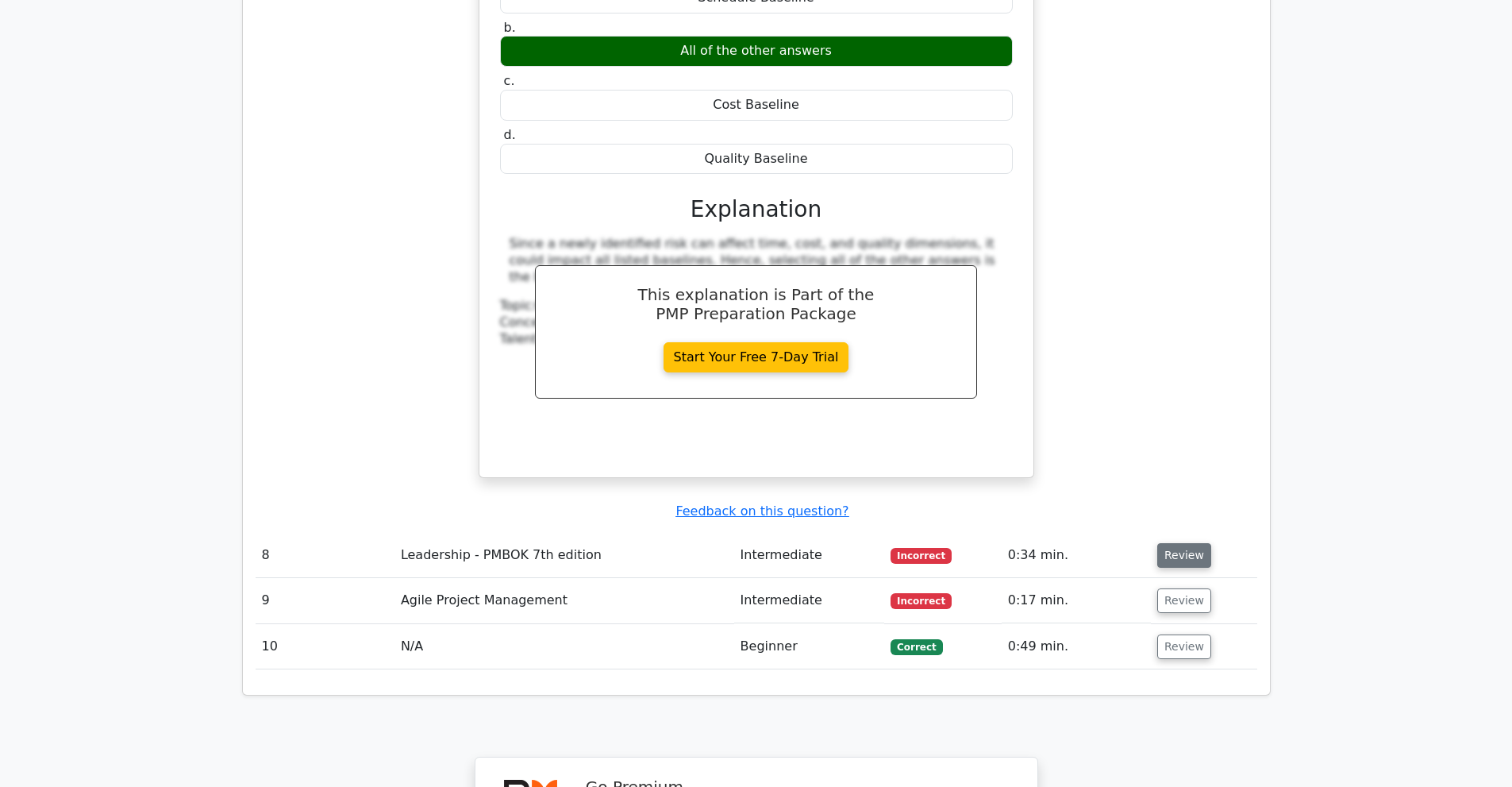
click at [1197, 543] on button "Review" at bounding box center [1184, 555] width 54 height 25
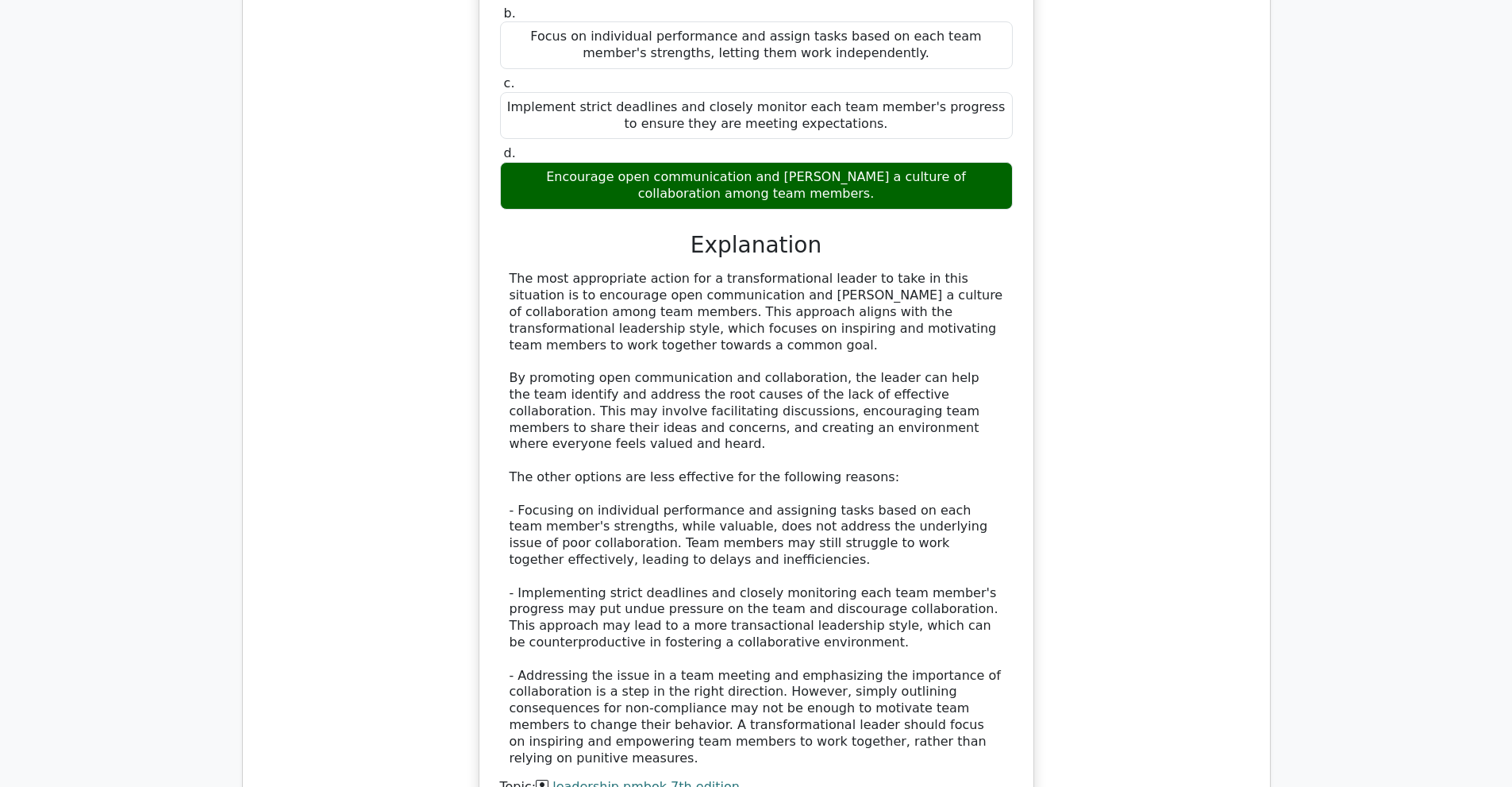
scroll to position [8098, 0]
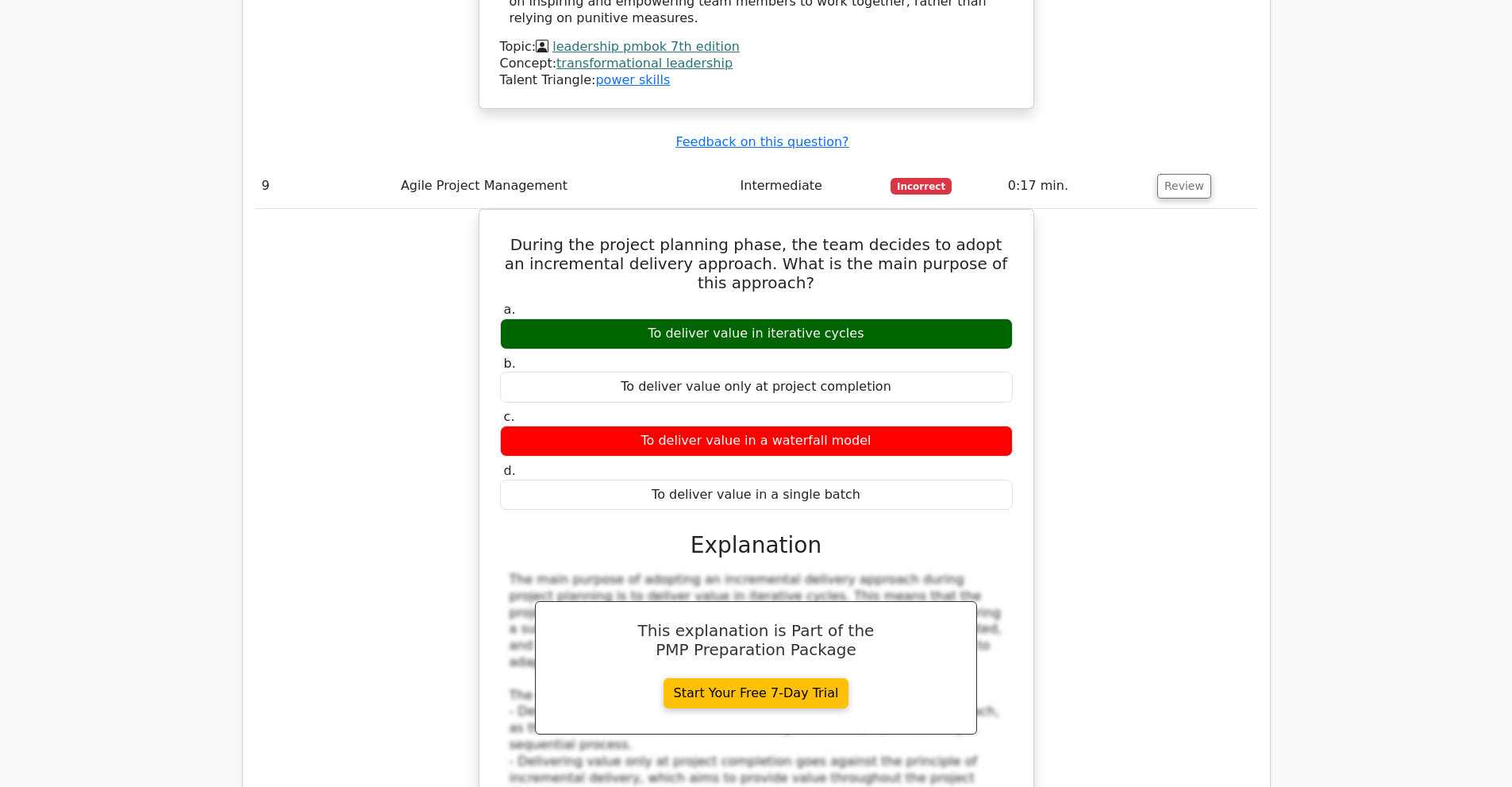
scroll to position [8813, 0]
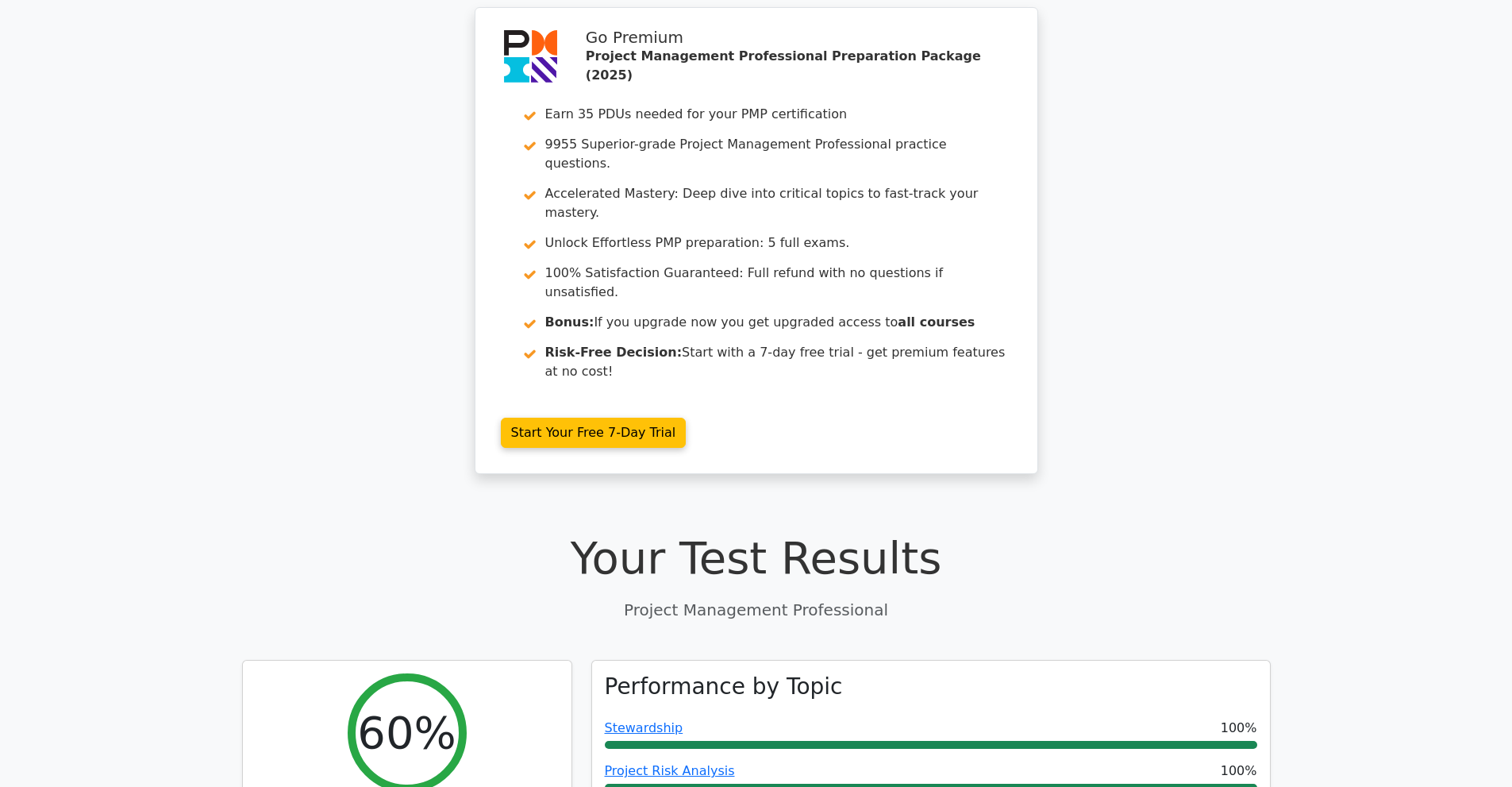
scroll to position [0, 0]
